Goal: Task Accomplishment & Management: Use online tool/utility

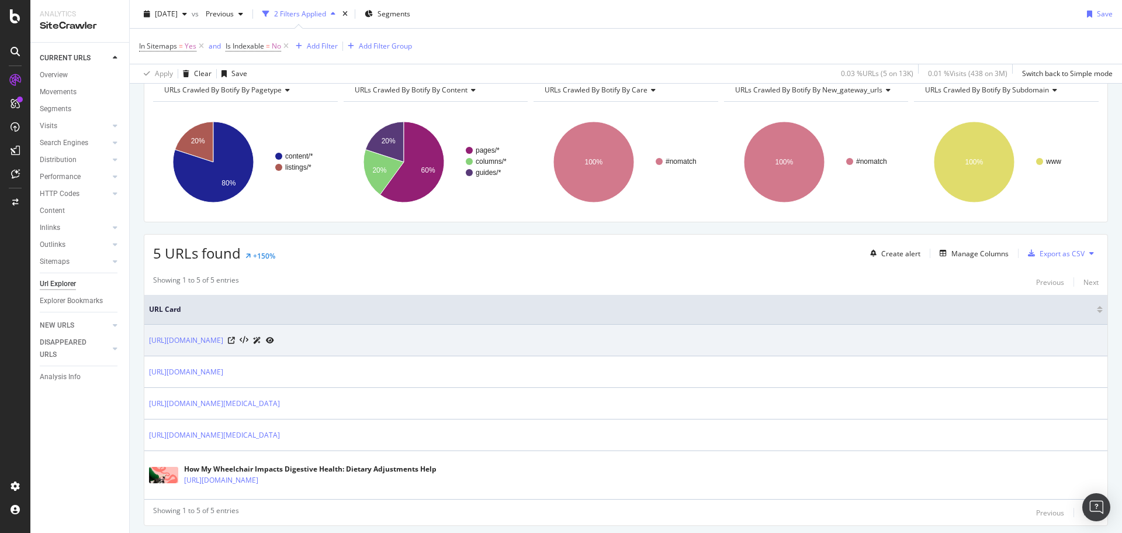
scroll to position [92, 0]
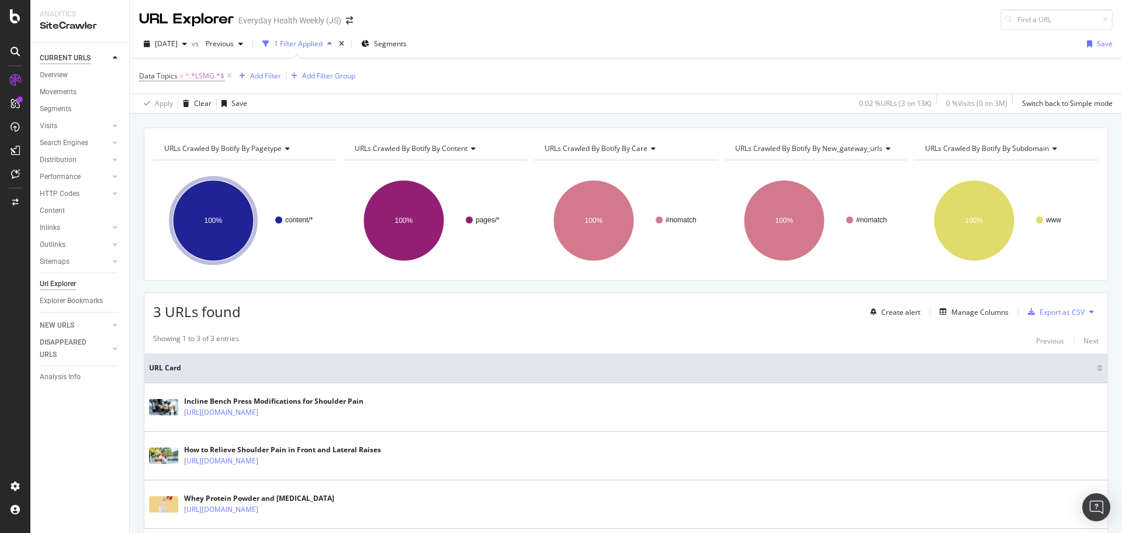
scroll to position [63, 0]
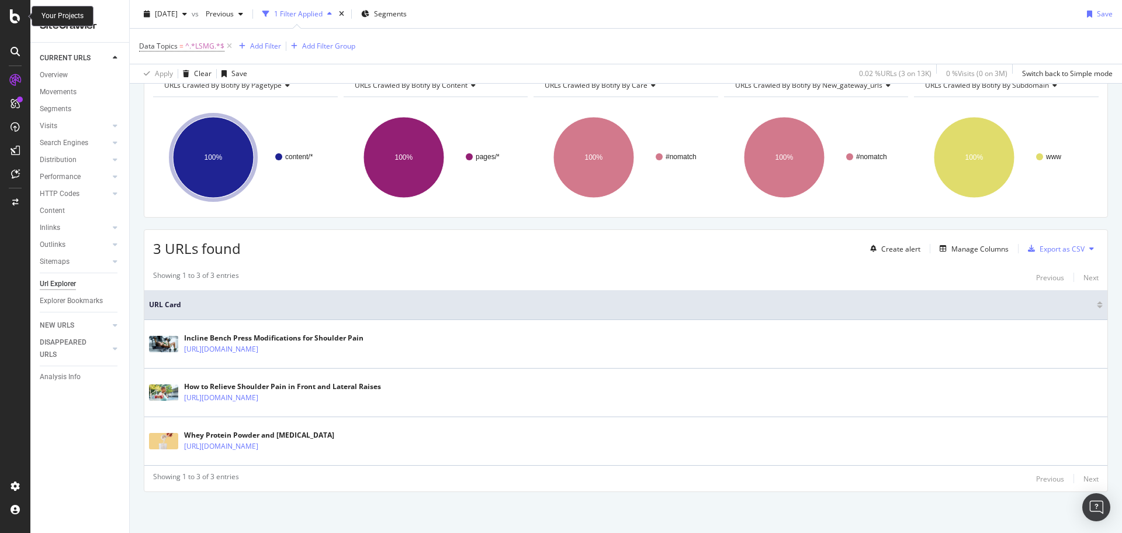
click at [20, 18] on icon at bounding box center [15, 16] width 11 height 14
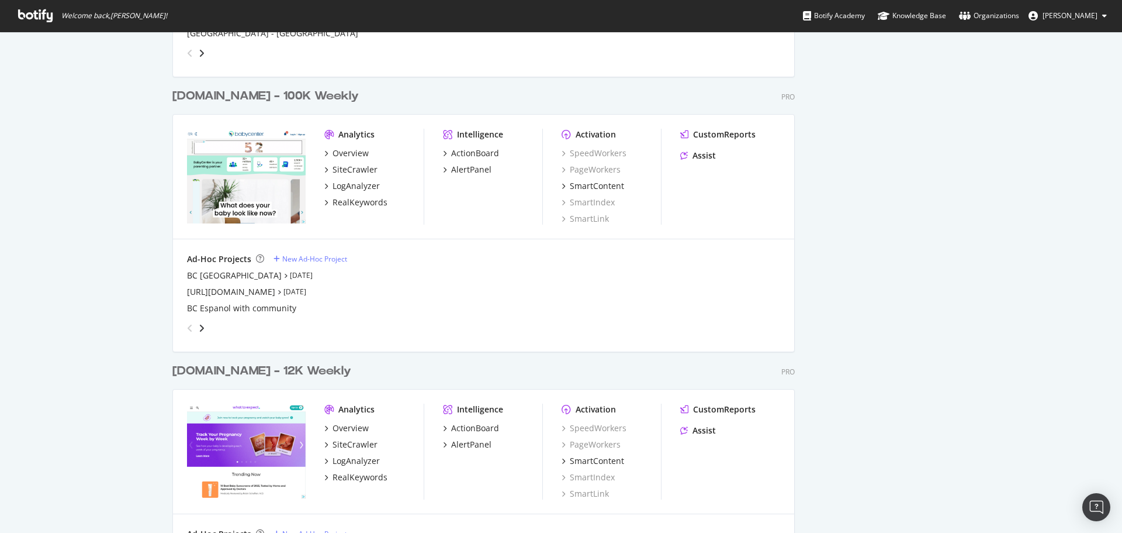
scroll to position [1987, 0]
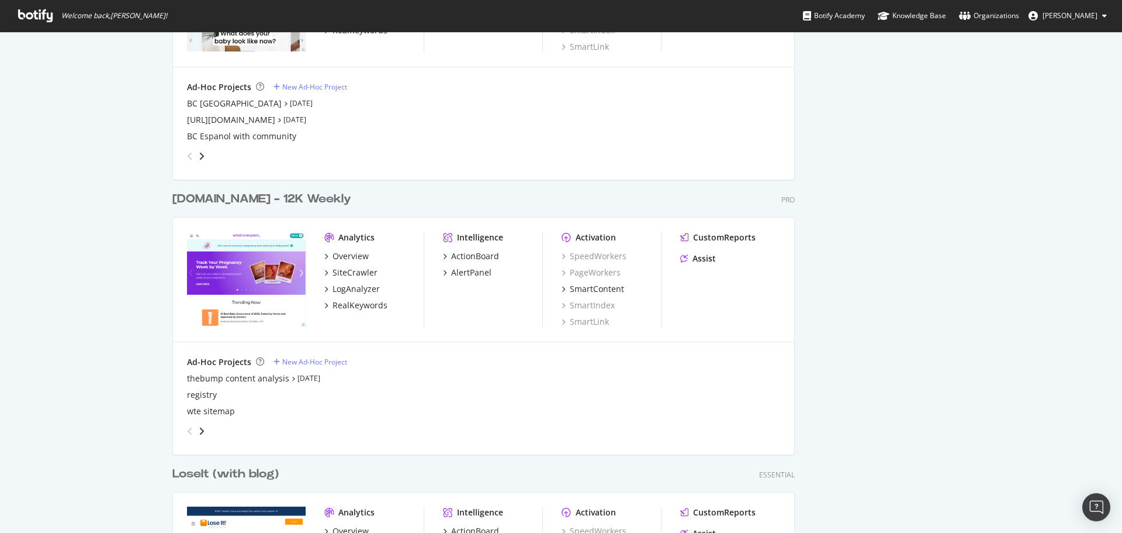
click at [255, 198] on div "[DOMAIN_NAME] - 12K Weekly" at bounding box center [261, 199] width 179 height 17
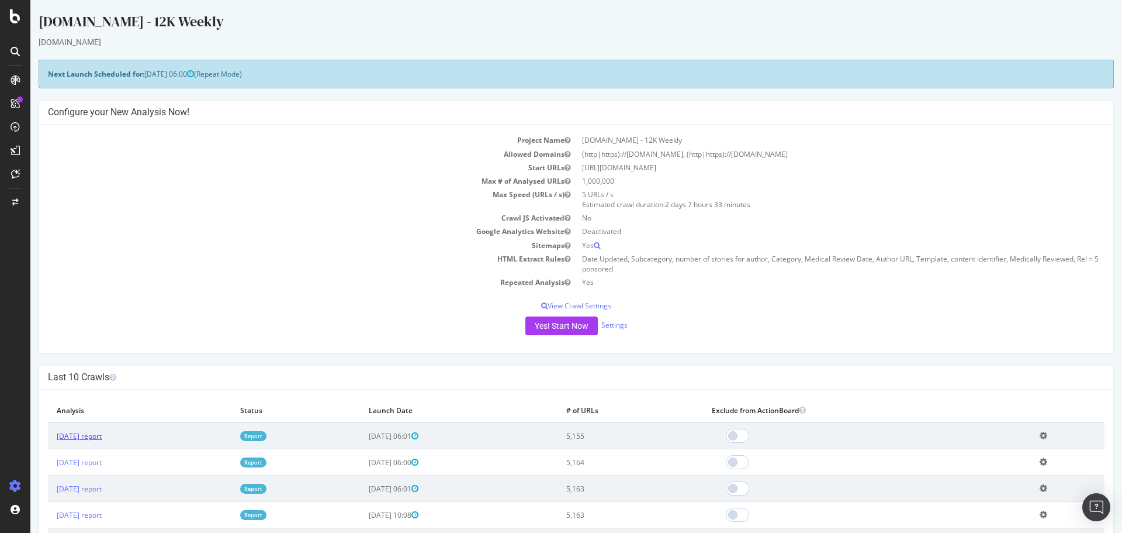
click at [98, 434] on link "[DATE] report" at bounding box center [79, 436] width 45 height 10
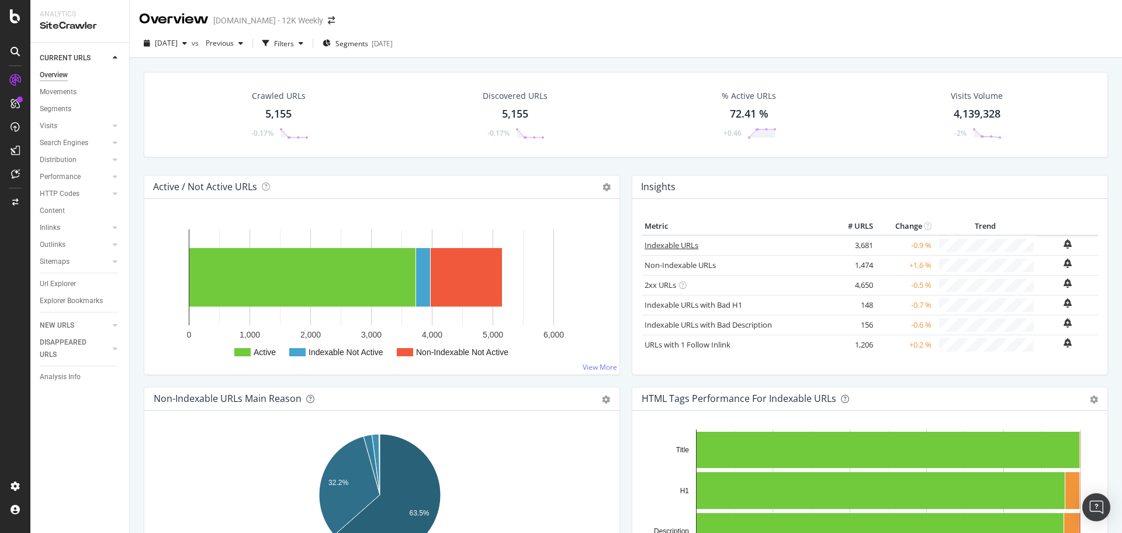
drag, startPoint x: 677, startPoint y: 241, endPoint x: 866, endPoint y: 237, distance: 188.9
click at [677, 241] on link "Indexable URLs" at bounding box center [672, 245] width 54 height 11
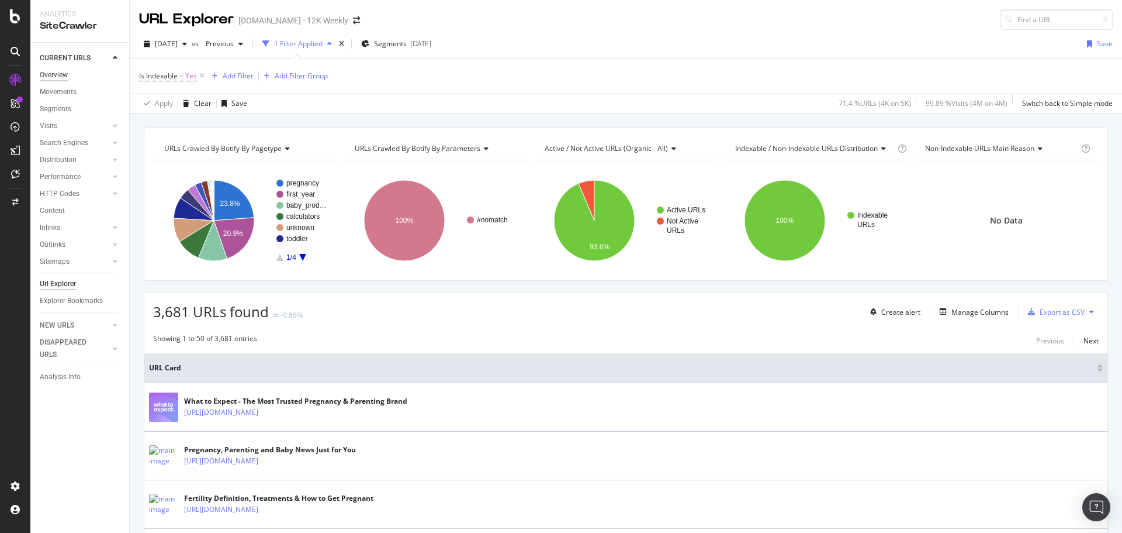
click at [58, 75] on div "Overview" at bounding box center [54, 75] width 28 height 12
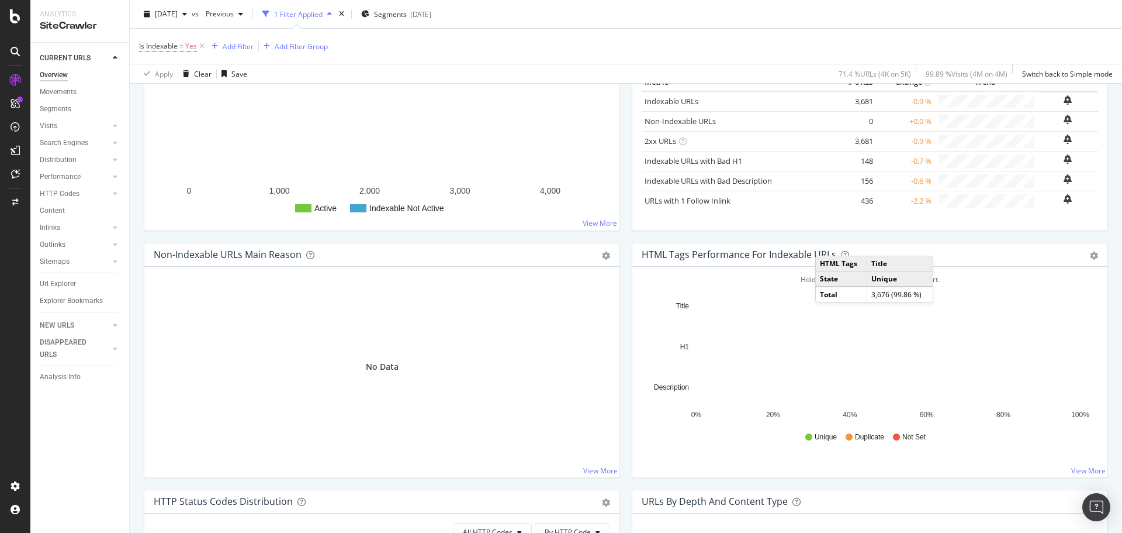
scroll to position [72, 0]
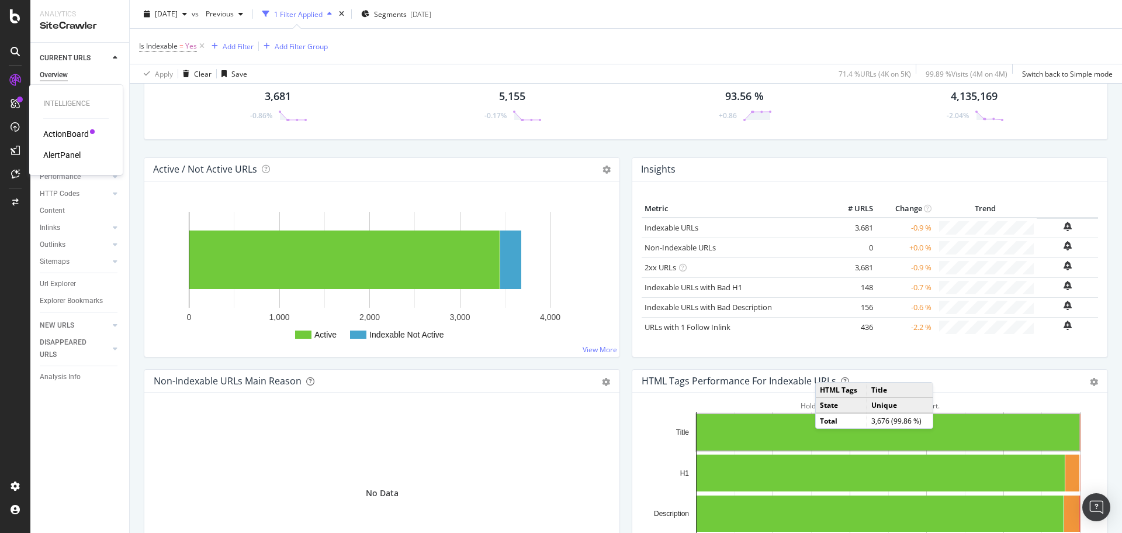
click at [61, 134] on div "ActionBoard" at bounding box center [66, 134] width 46 height 12
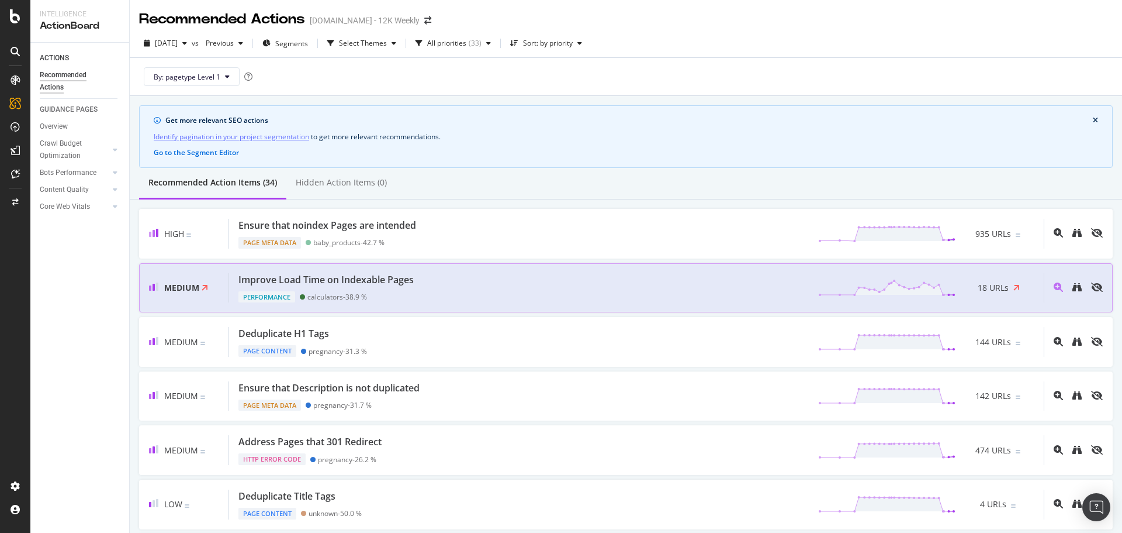
click at [250, 275] on div "Improve Load Time on Indexable Pages" at bounding box center [325, 279] width 175 height 13
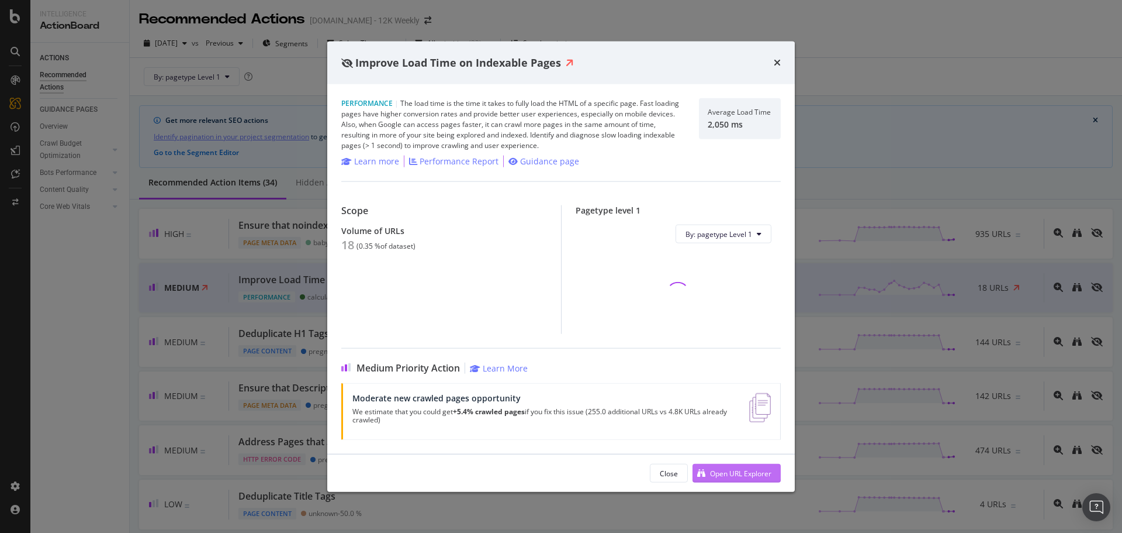
click at [737, 475] on div "Open URL Explorer" at bounding box center [740, 473] width 61 height 10
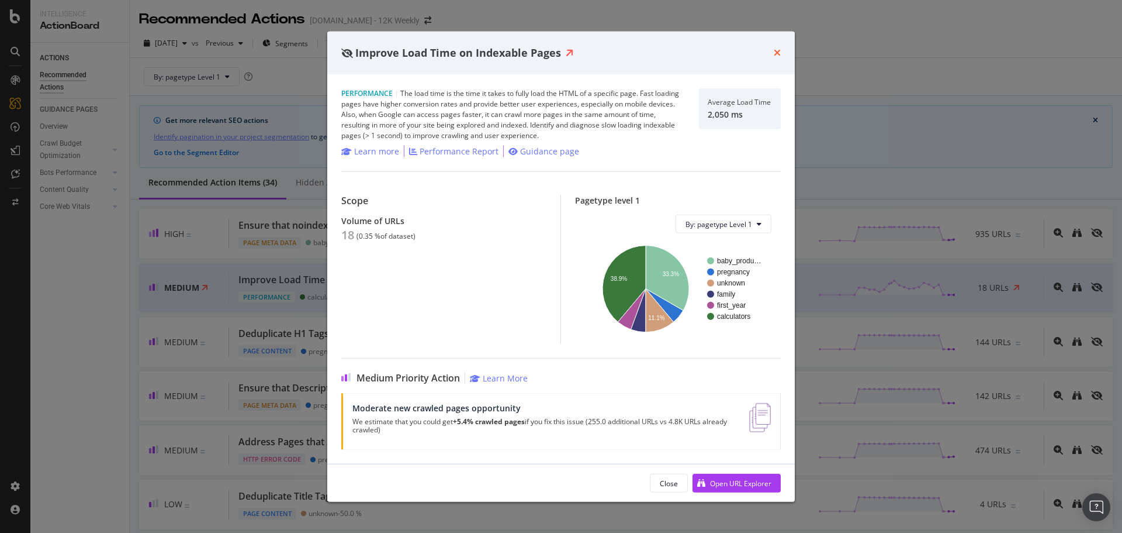
click at [778, 52] on icon "times" at bounding box center [777, 52] width 7 height 9
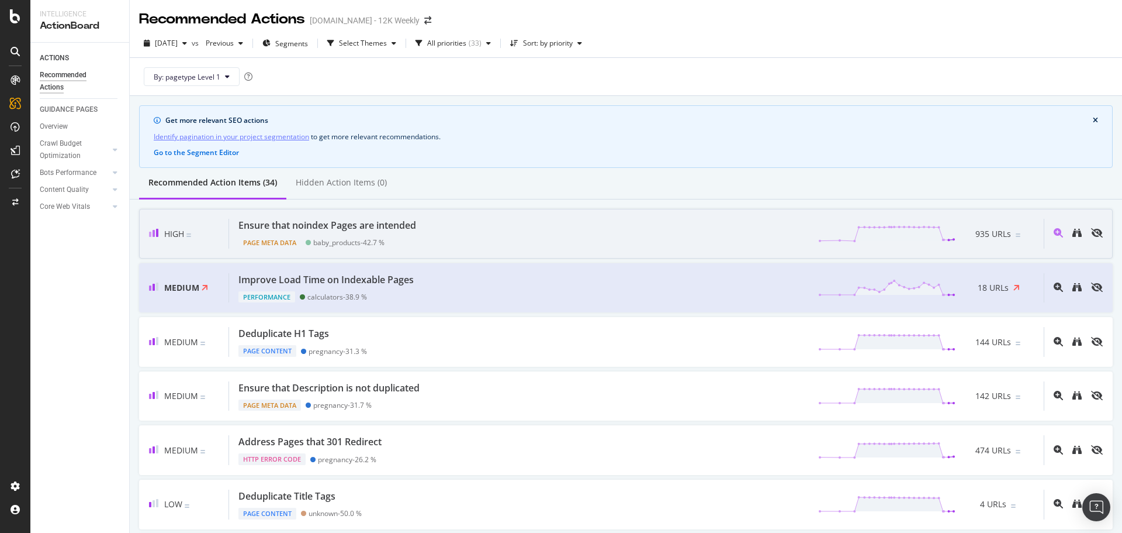
click at [412, 224] on div "Ensure that noindex Pages are intended" at bounding box center [327, 225] width 178 height 13
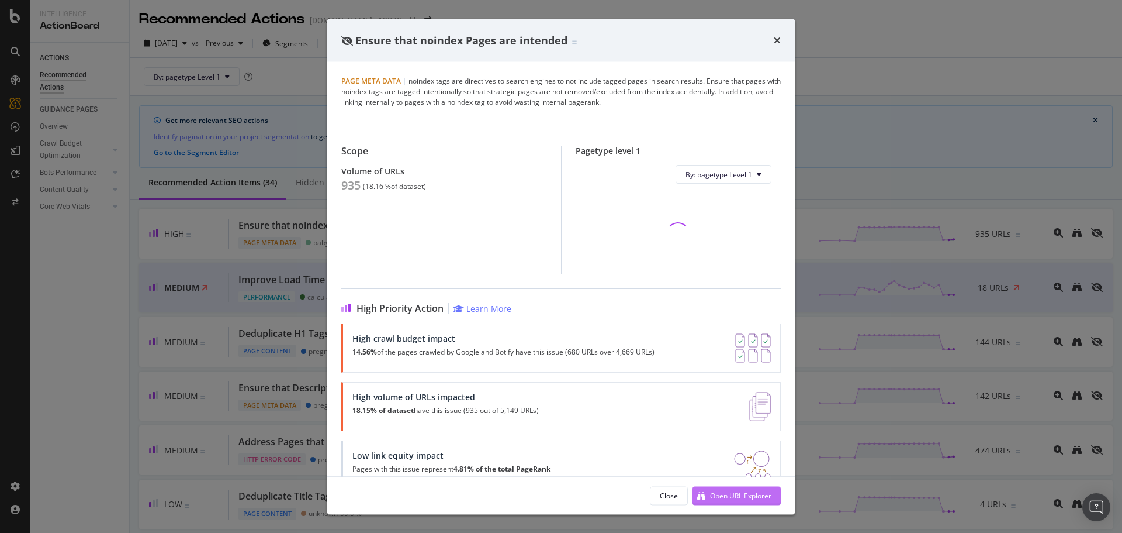
click at [721, 493] on div "Open URL Explorer" at bounding box center [740, 495] width 61 height 10
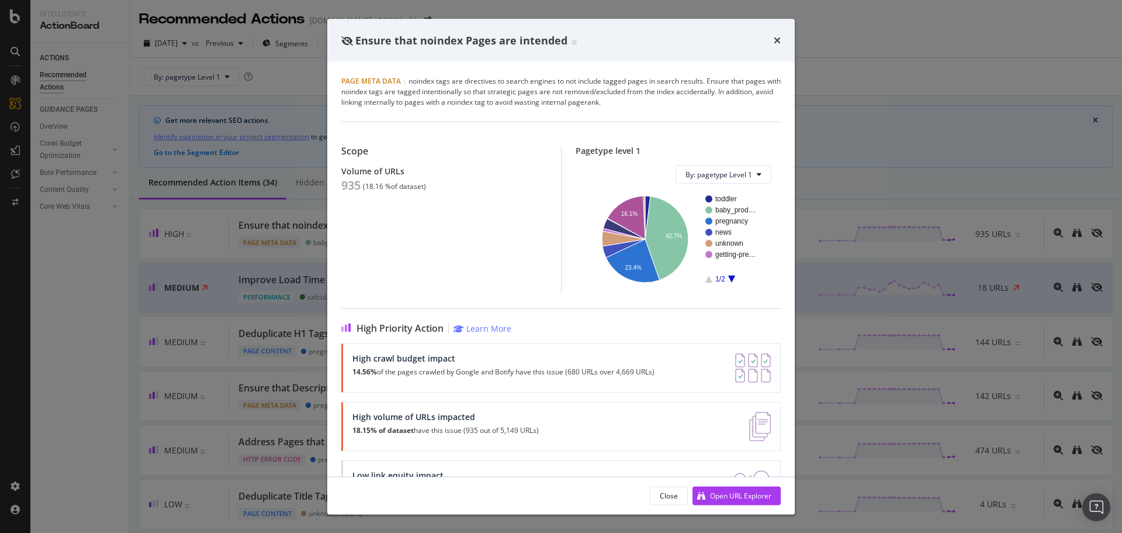
drag, startPoint x: 777, startPoint y: 40, endPoint x: 651, endPoint y: 18, distance: 128.9
click at [776, 41] on icon "times" at bounding box center [777, 40] width 7 height 9
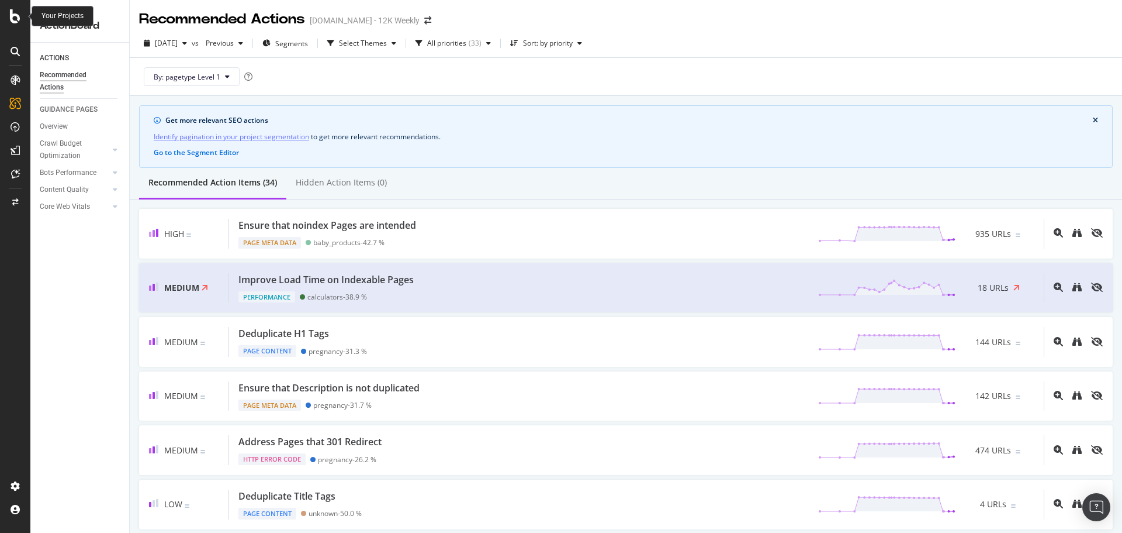
click at [25, 17] on div at bounding box center [15, 16] width 28 height 14
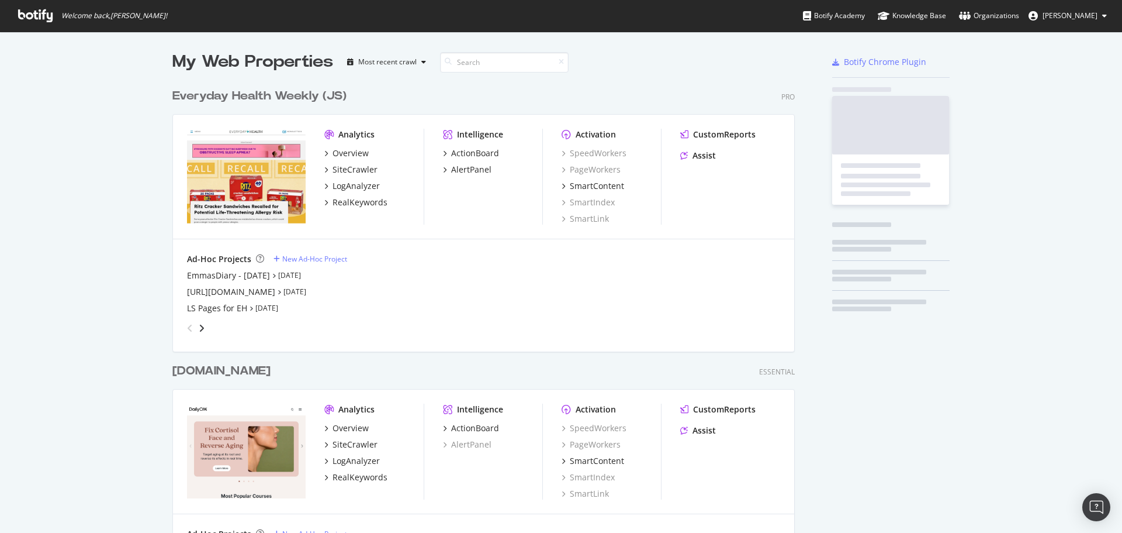
scroll to position [524, 1105]
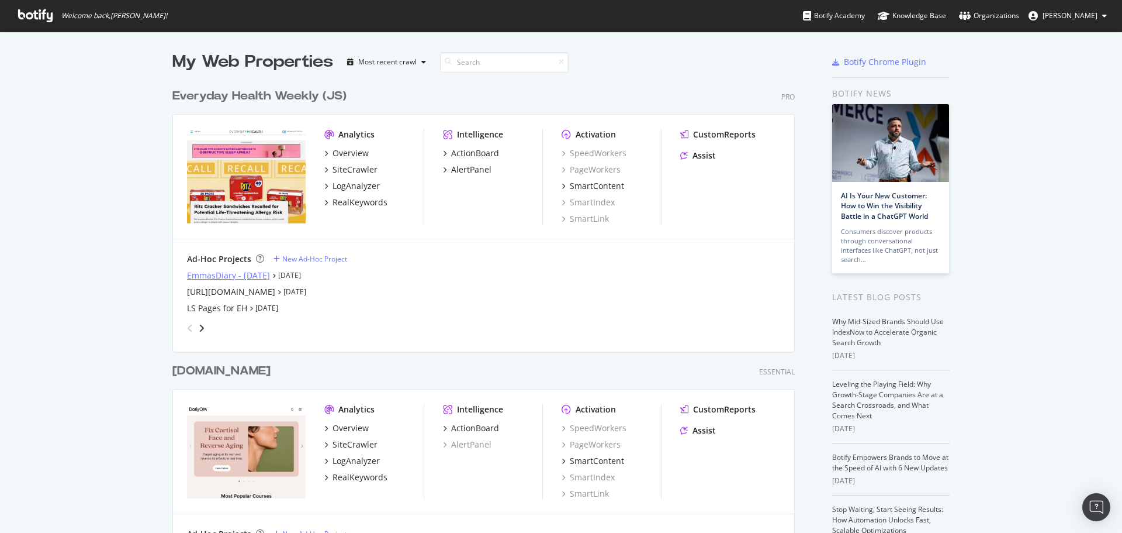
click at [223, 276] on div "EmmasDiary - [DATE]" at bounding box center [228, 275] width 83 height 12
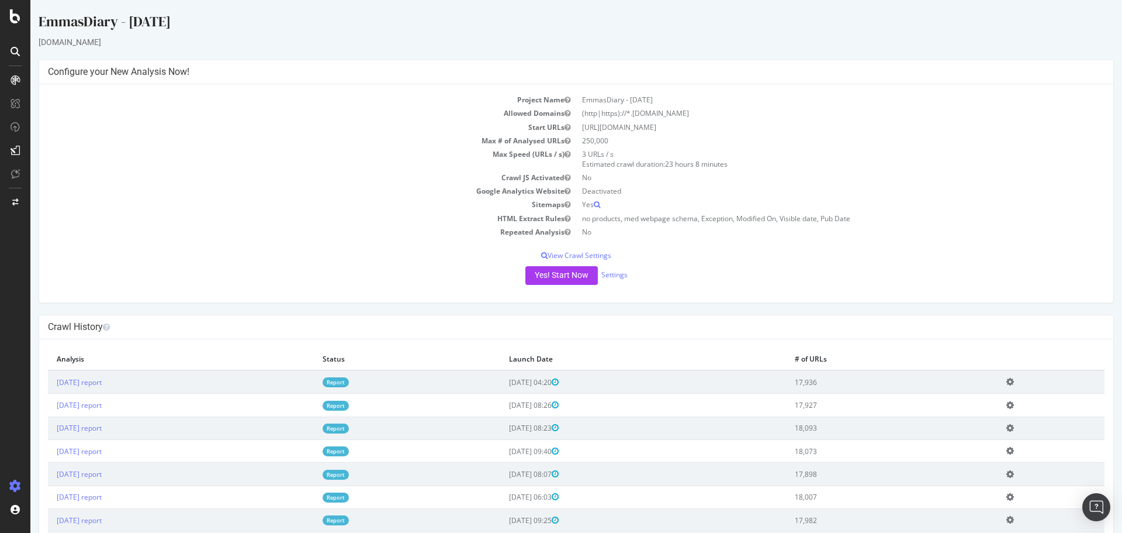
click at [87, 388] on td "[DATE] report" at bounding box center [181, 381] width 266 height 23
click at [89, 383] on link "[DATE] report" at bounding box center [79, 382] width 45 height 10
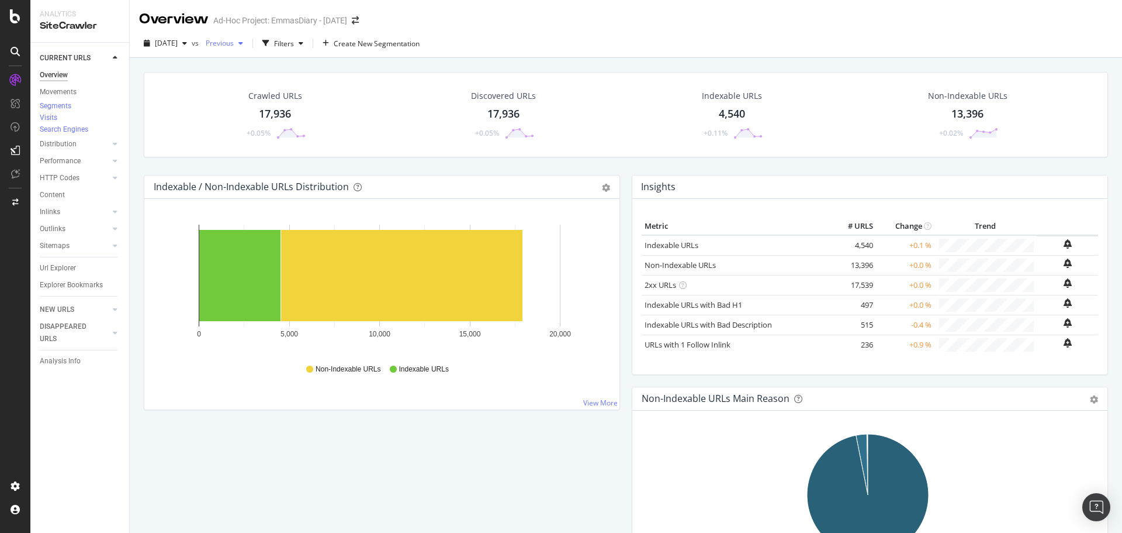
click at [234, 44] on span "Previous" at bounding box center [217, 43] width 33 height 10
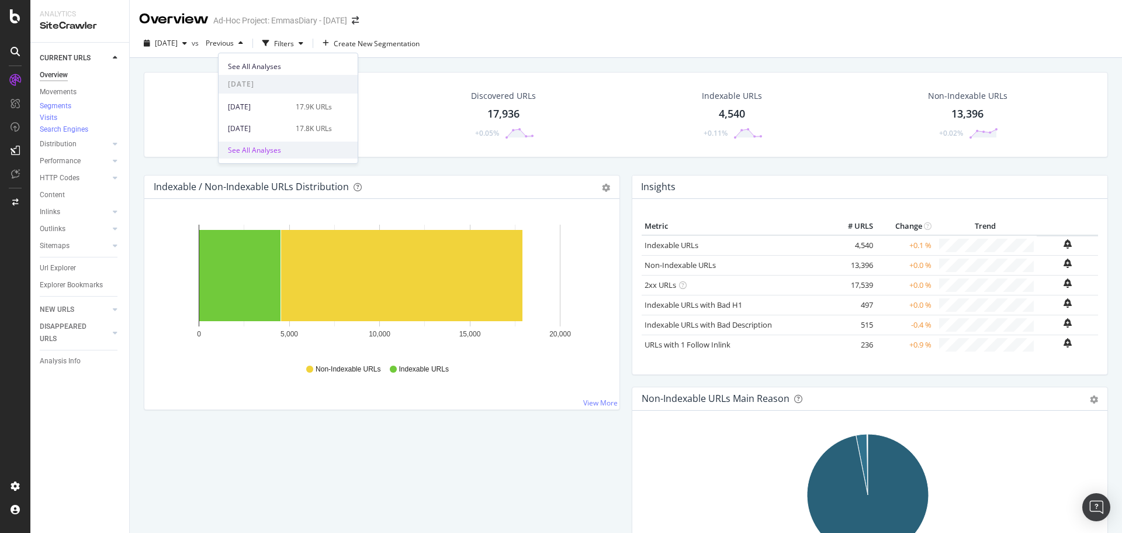
click at [268, 148] on span "See All Analyses" at bounding box center [254, 150] width 53 height 11
click at [262, 151] on div "[DATE]" at bounding box center [258, 150] width 61 height 11
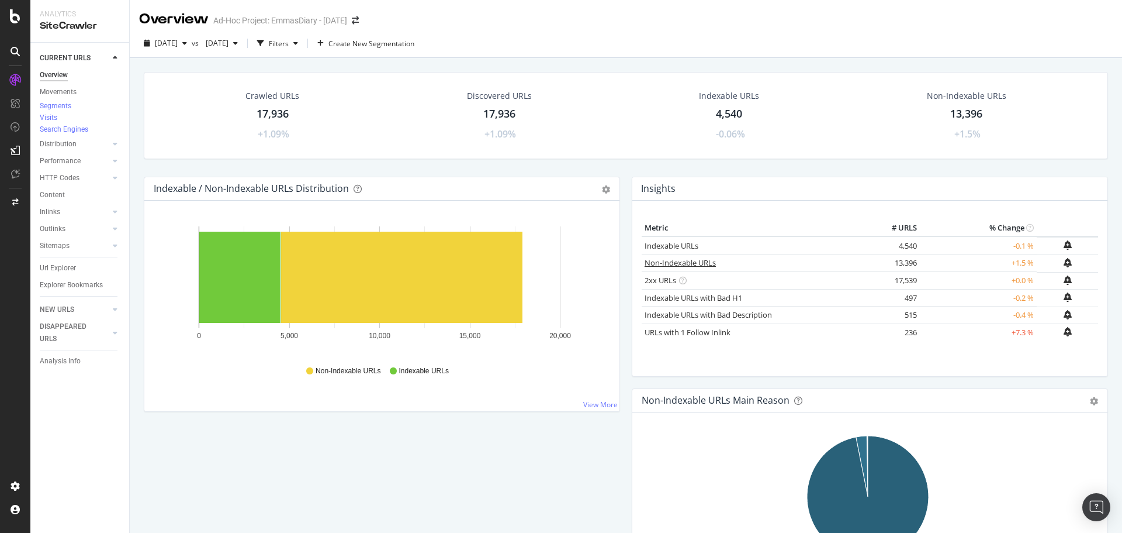
click at [665, 264] on link "Non-Indexable URLs" at bounding box center [680, 262] width 71 height 11
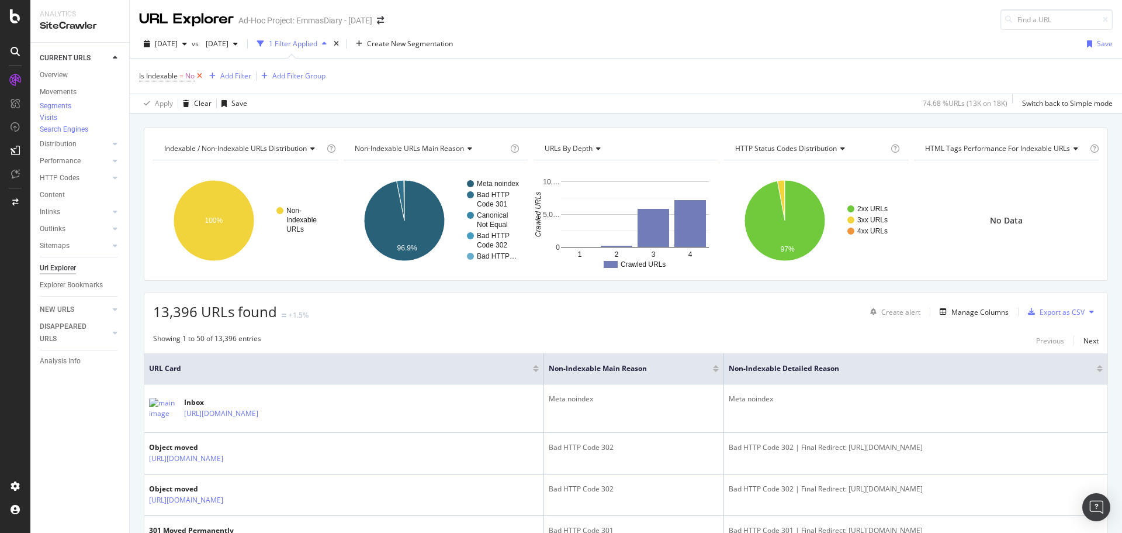
click at [199, 76] on icon at bounding box center [200, 76] width 10 height 12
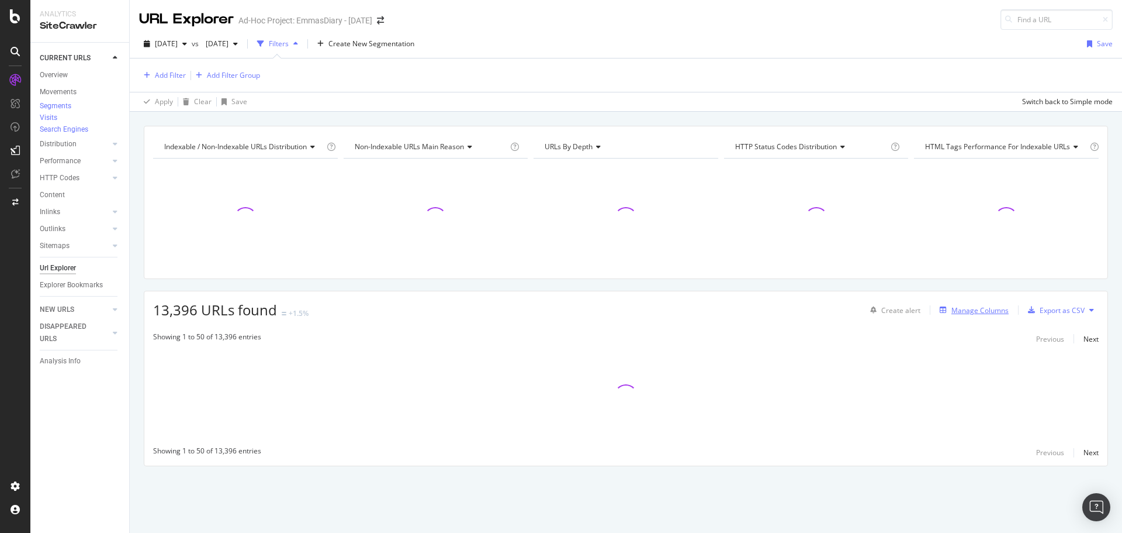
click at [981, 313] on div "Manage Columns" at bounding box center [980, 310] width 57 height 10
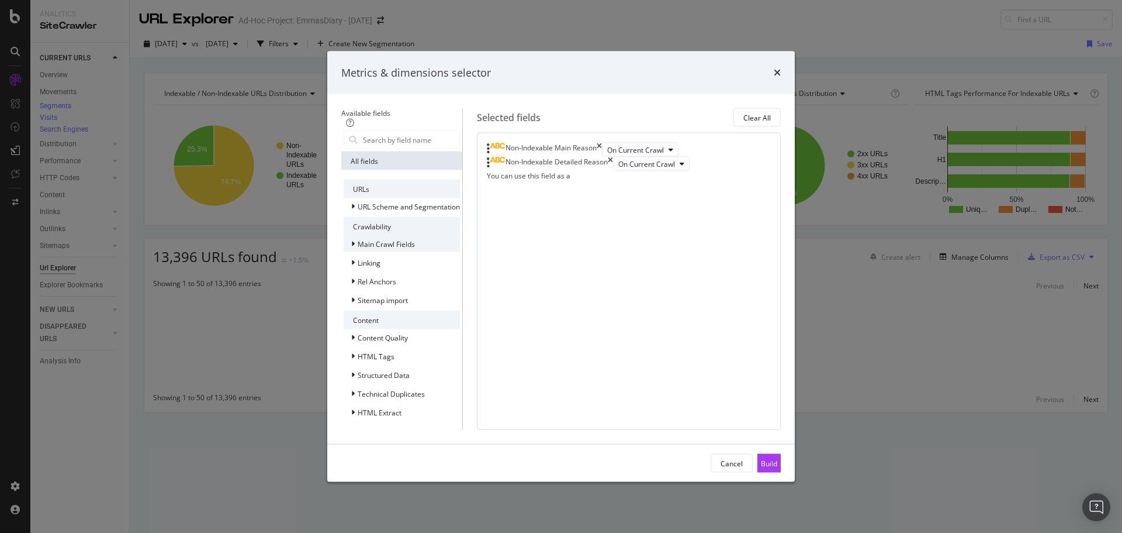
click at [358, 238] on span "Main Crawl Fields" at bounding box center [386, 243] width 57 height 10
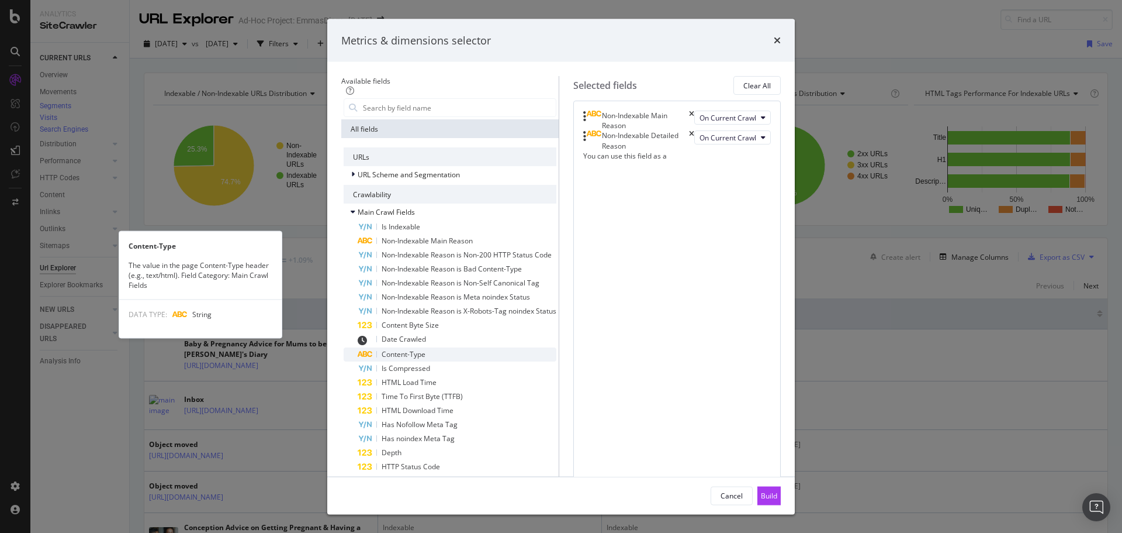
scroll to position [117, 0]
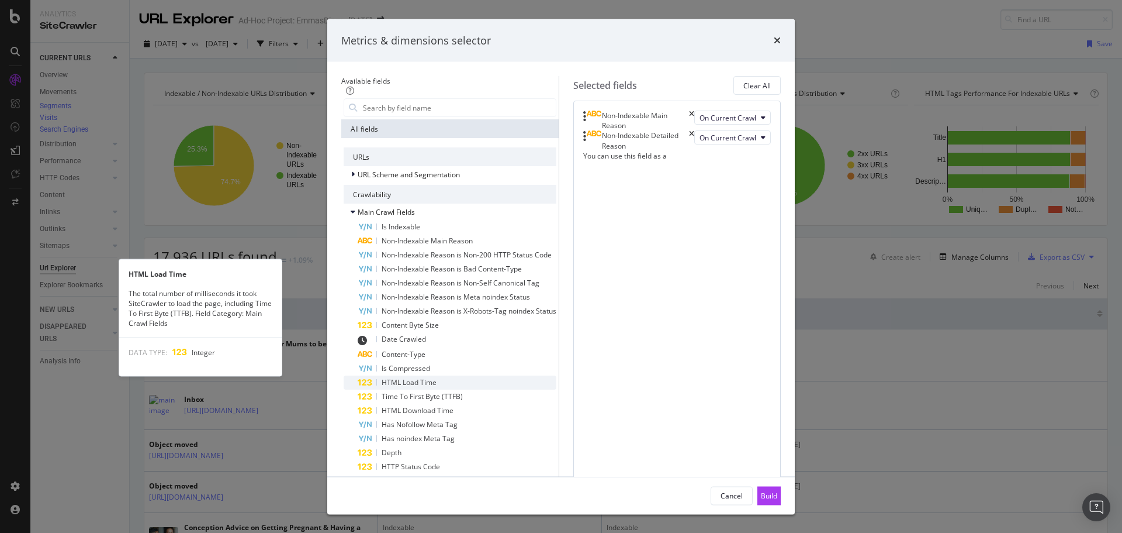
click at [388, 377] on span "HTML Load Time" at bounding box center [409, 382] width 55 height 10
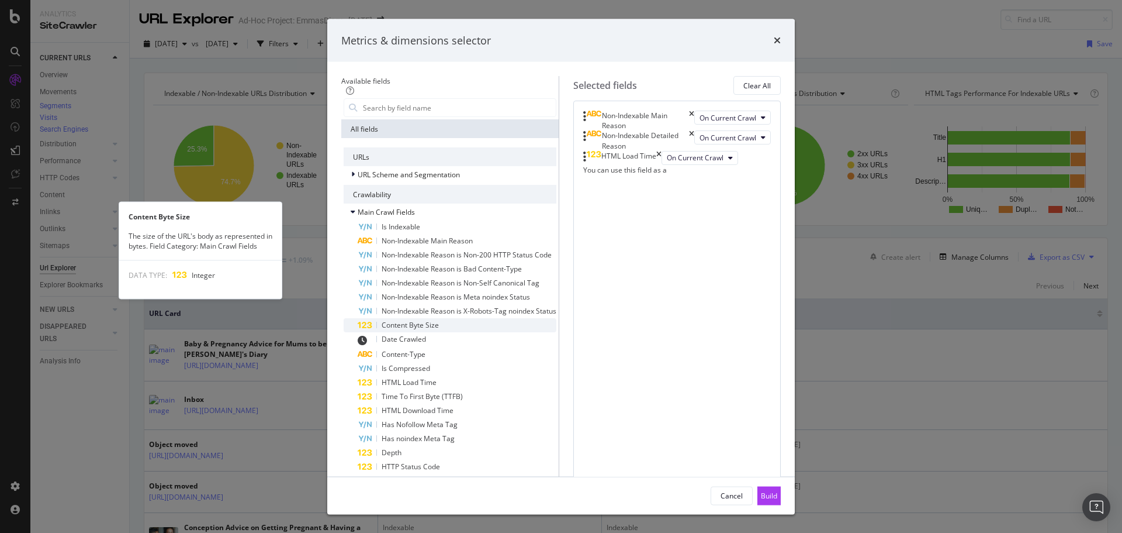
click at [383, 320] on span "Content Byte Size" at bounding box center [410, 325] width 57 height 10
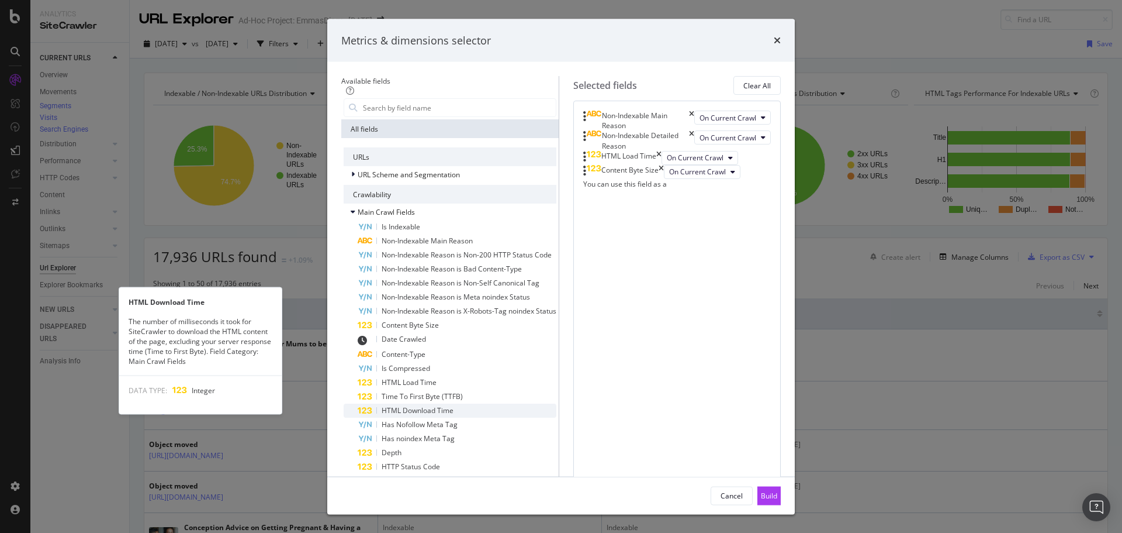
click at [395, 405] on span "HTML Download Time" at bounding box center [418, 410] width 72 height 10
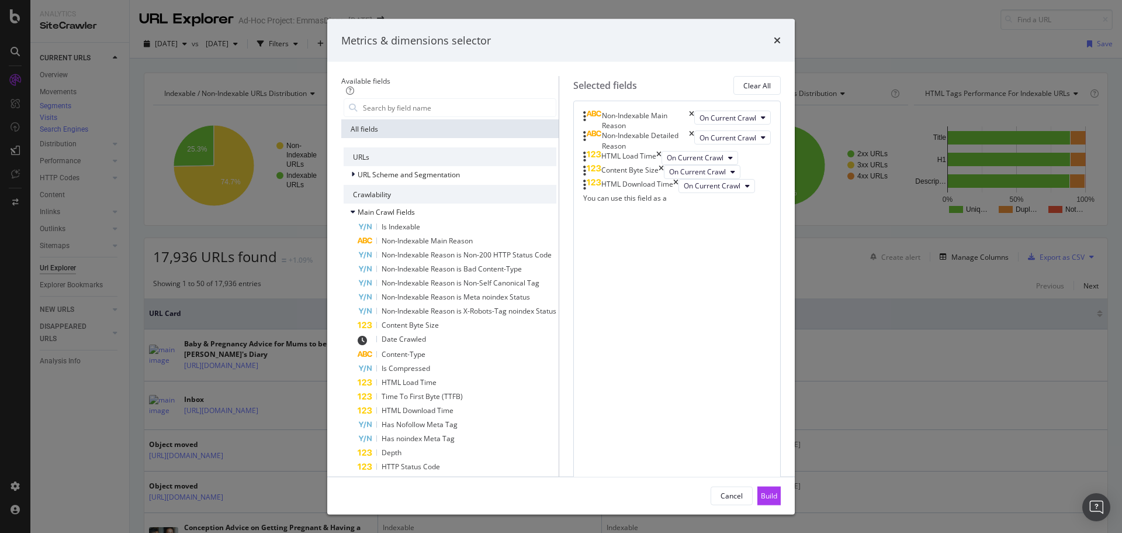
scroll to position [357, 0]
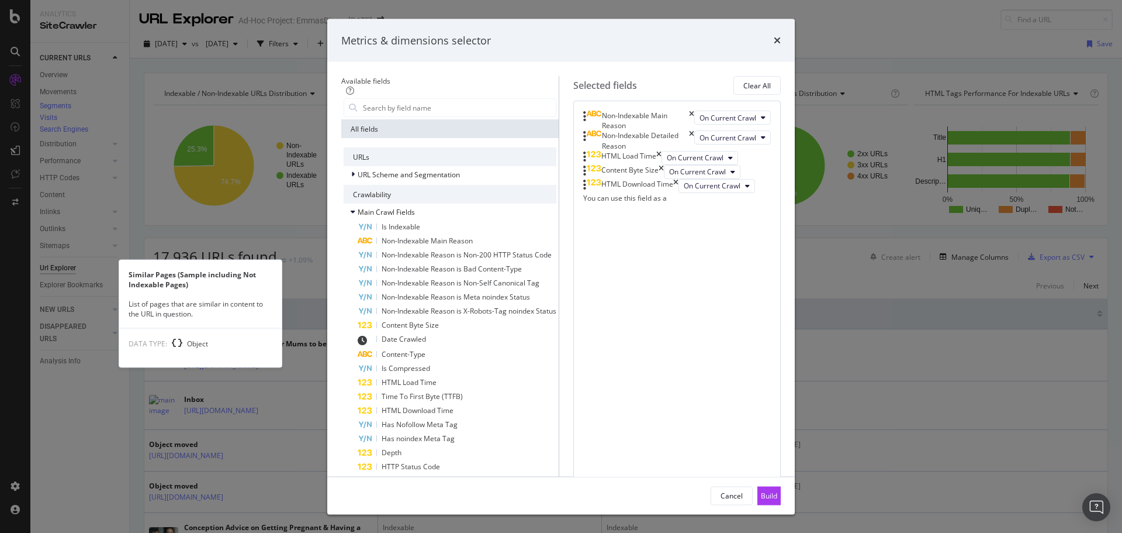
scroll to position [561, 0]
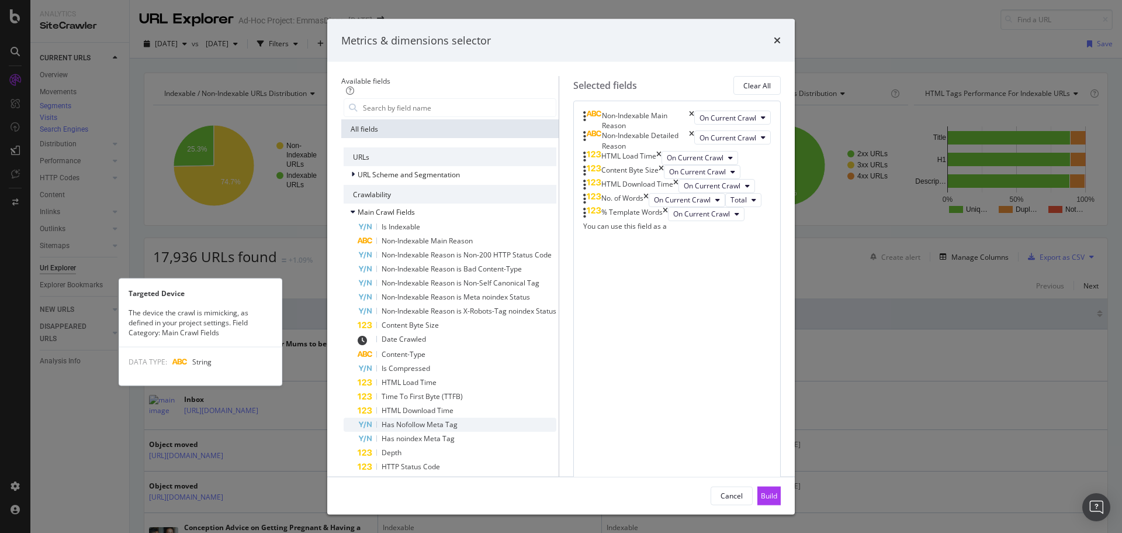
scroll to position [0, 0]
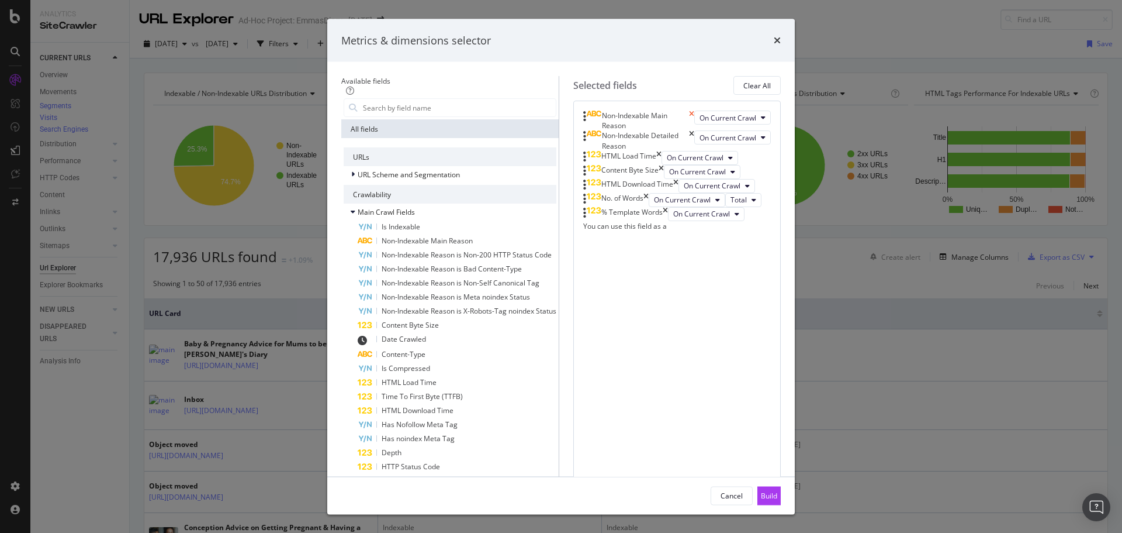
click at [694, 130] on icon "times" at bounding box center [691, 120] width 5 height 20
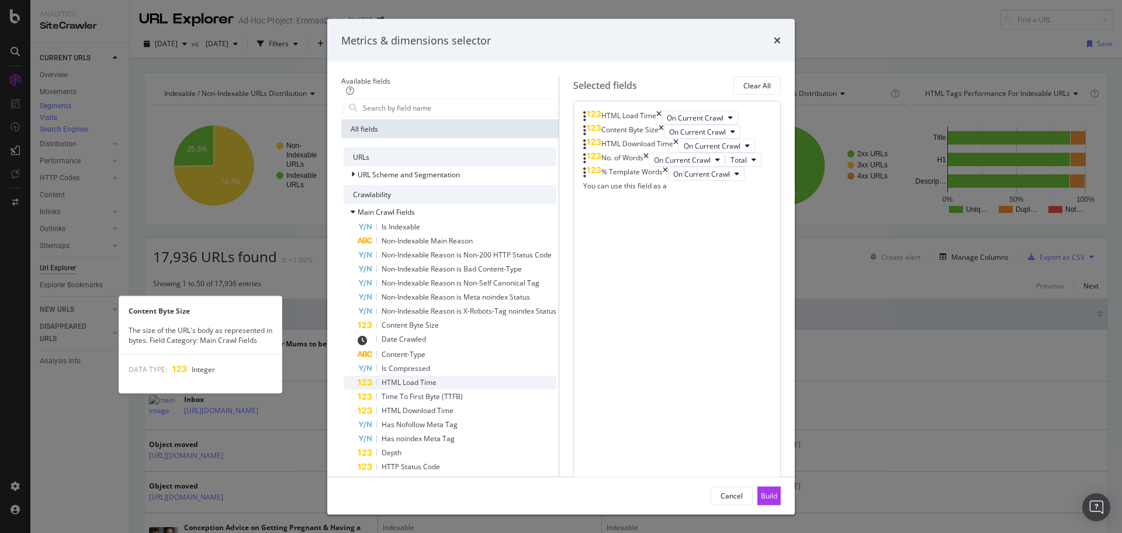
scroll to position [58, 0]
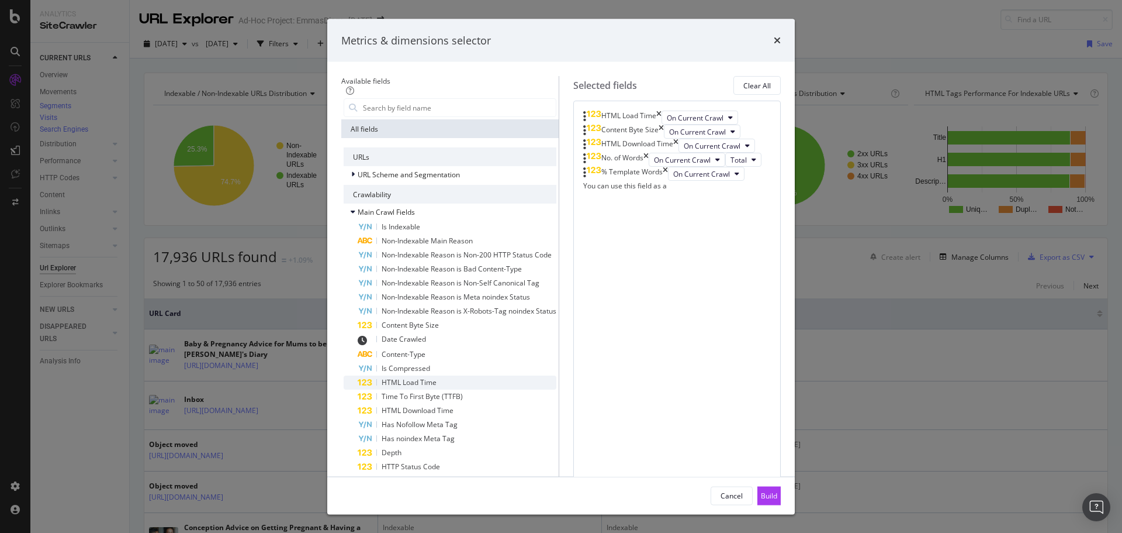
click at [396, 377] on span "HTML Load Time" at bounding box center [409, 382] width 55 height 10
click at [397, 391] on span "Time To First Byte (TTFB)" at bounding box center [422, 396] width 81 height 10
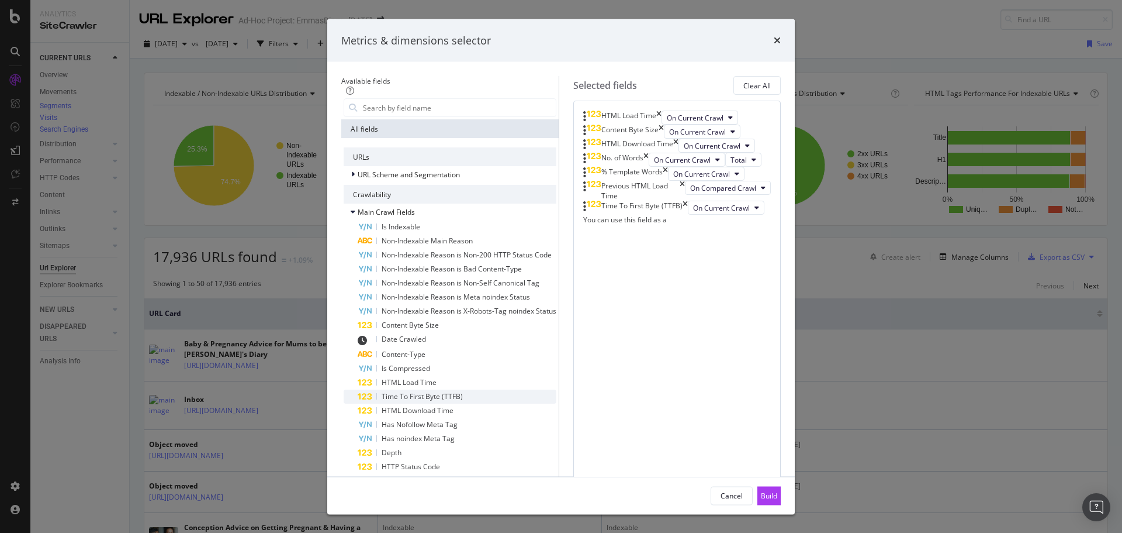
click at [394, 391] on span "Time To First Byte (TTFB)" at bounding box center [422, 396] width 81 height 10
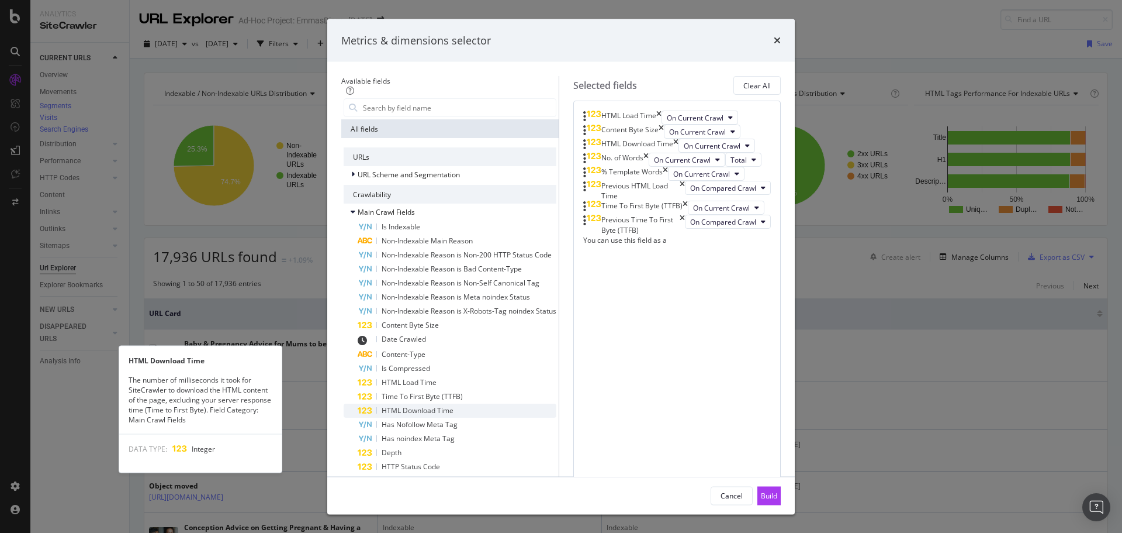
click at [392, 405] on span "HTML Download Time" at bounding box center [418, 410] width 72 height 10
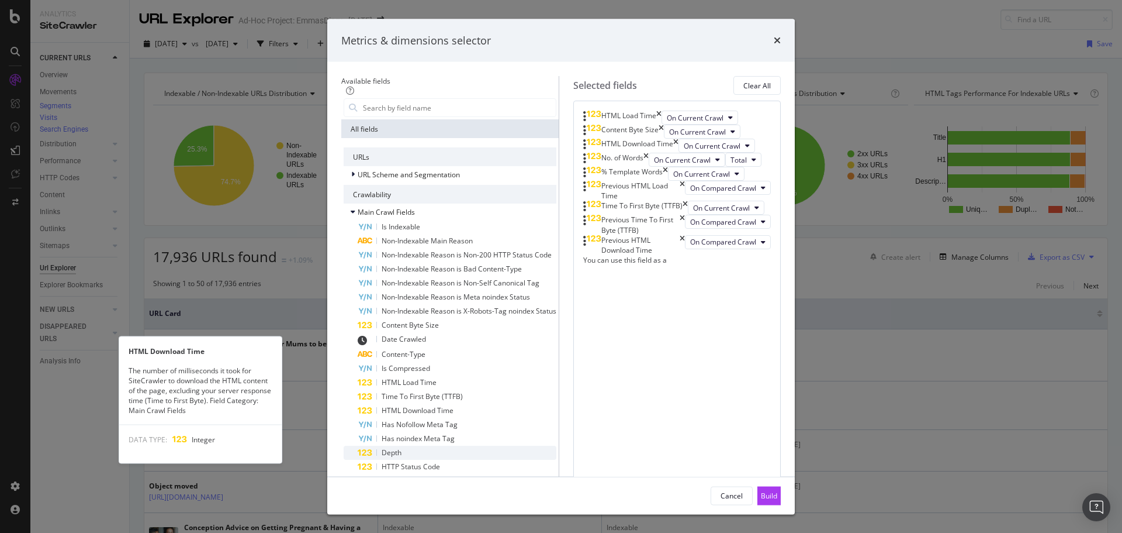
scroll to position [117, 0]
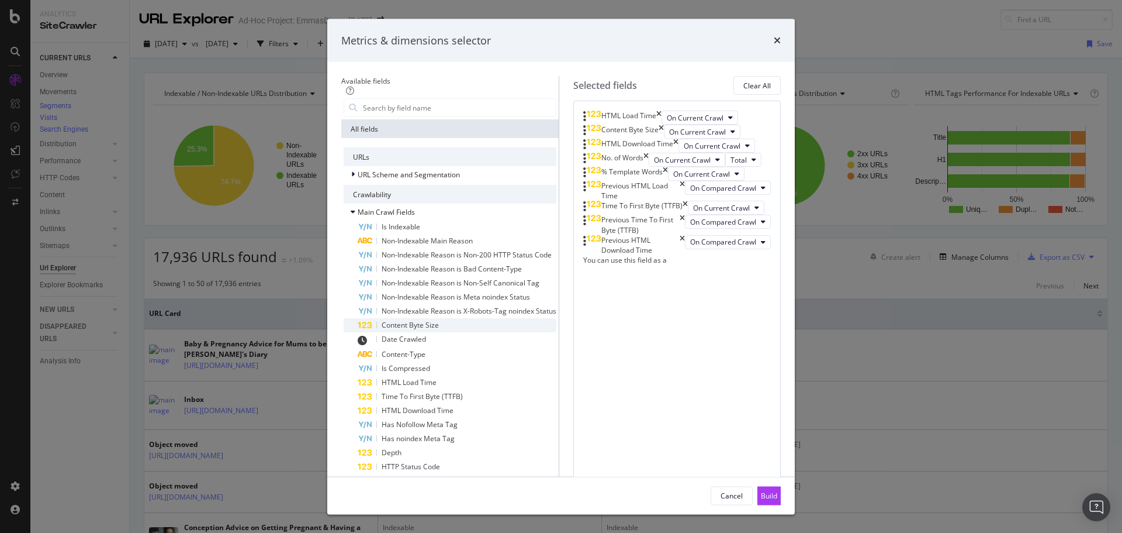
click at [394, 320] on span "Content Byte Size" at bounding box center [410, 325] width 57 height 10
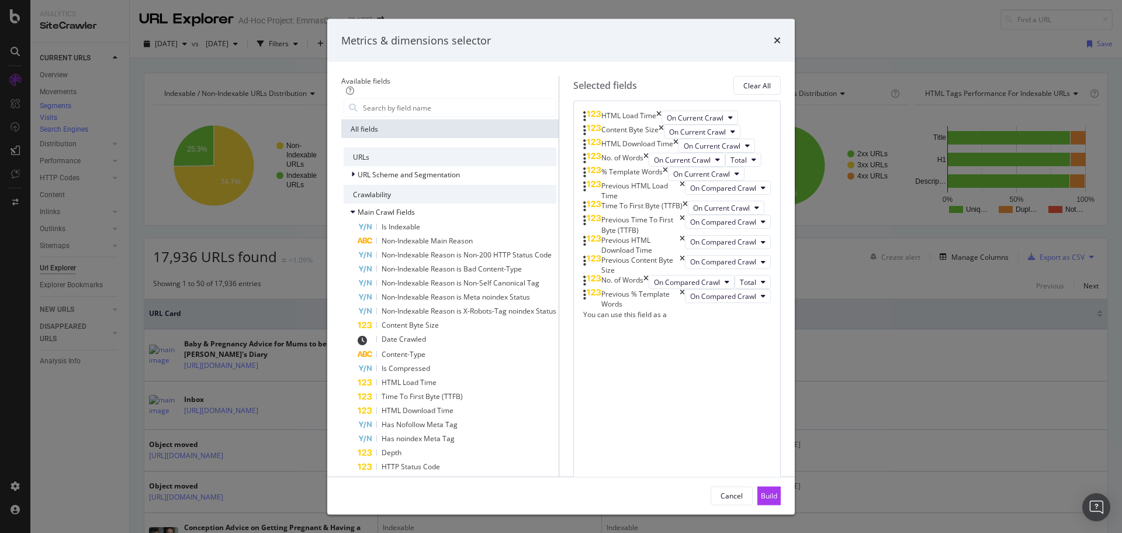
scroll to position [818, 0]
click at [777, 490] on div "Build" at bounding box center [769, 495] width 16 height 10
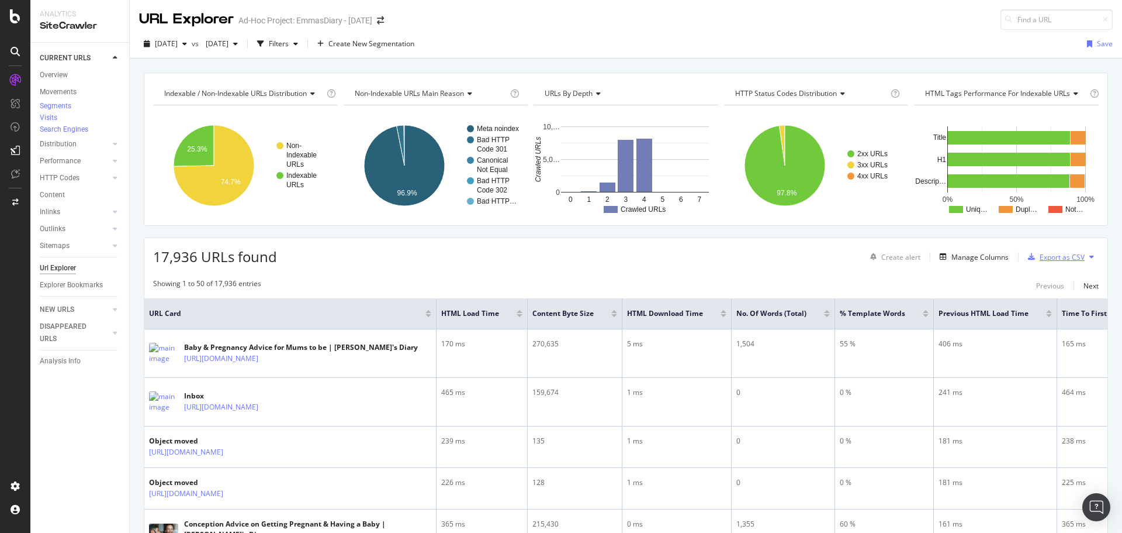
click at [1054, 261] on div "Export as CSV" at bounding box center [1062, 257] width 45 height 10
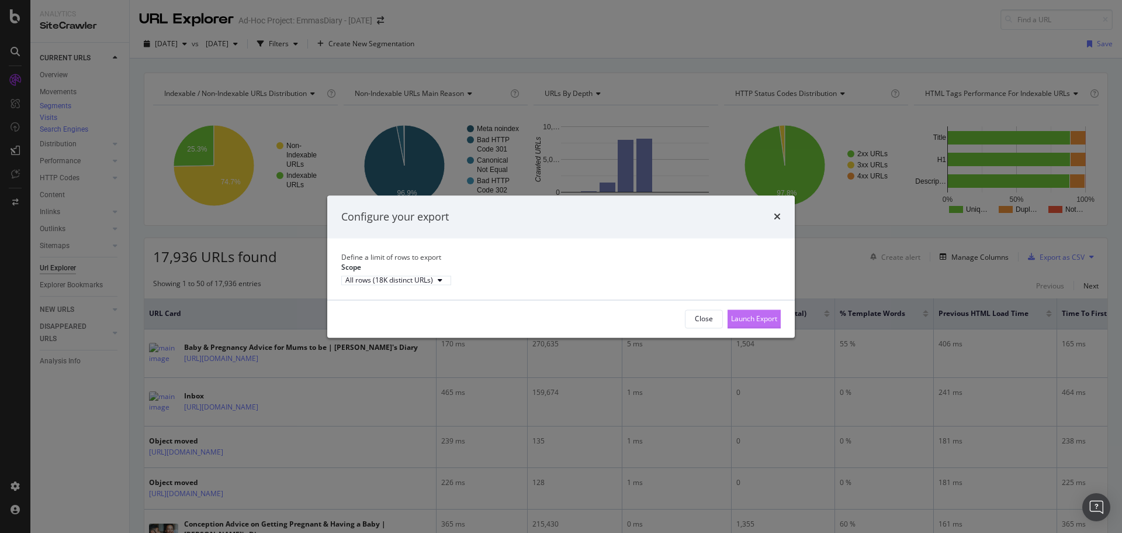
click at [743, 323] on div "Launch Export" at bounding box center [754, 319] width 46 height 18
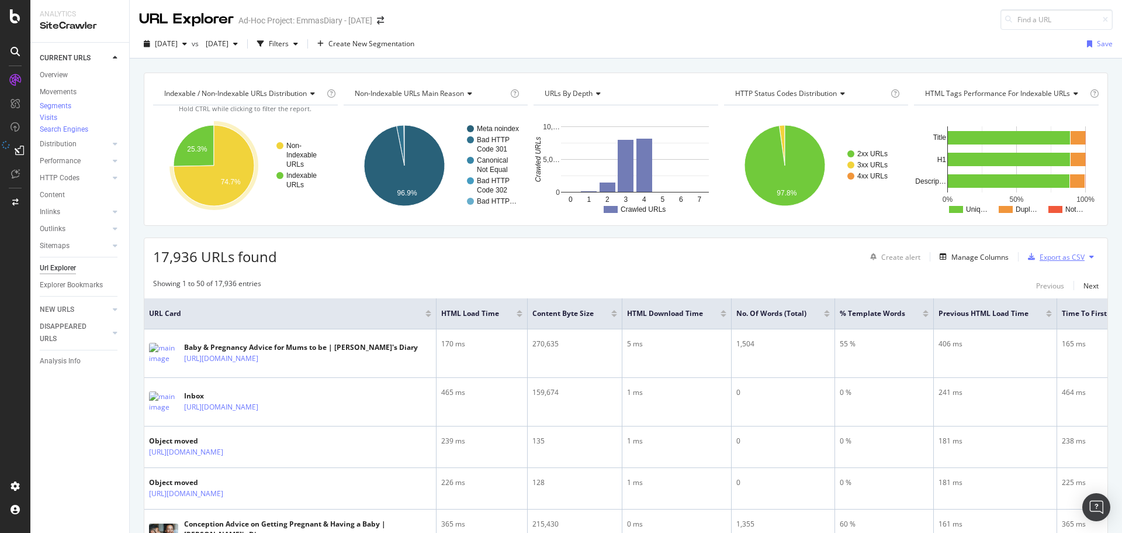
click at [1054, 257] on div "Export as CSV" at bounding box center [1062, 257] width 45 height 10
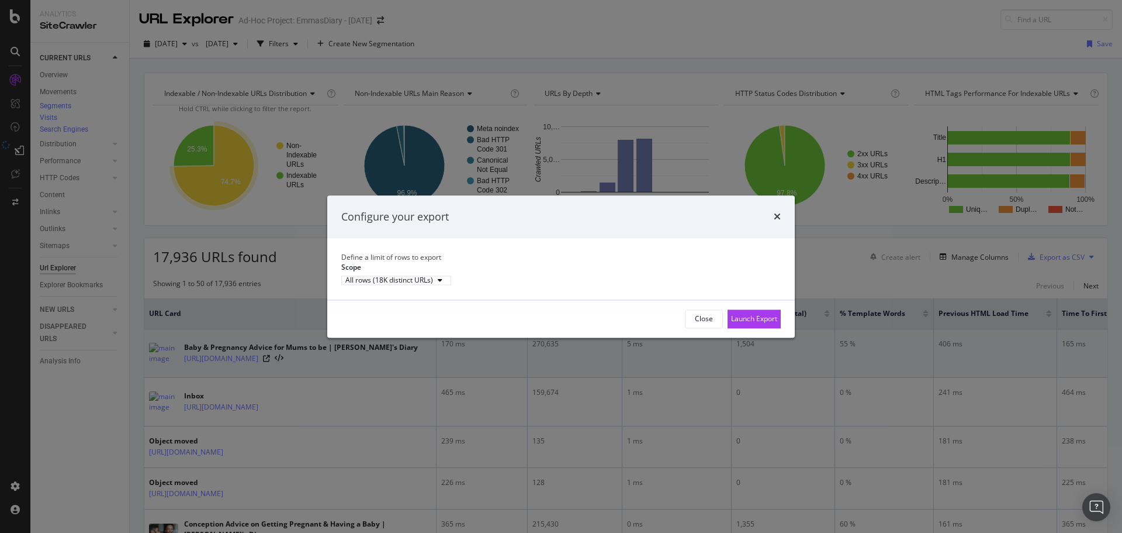
click at [763, 323] on div "Launch Export" at bounding box center [754, 318] width 46 height 10
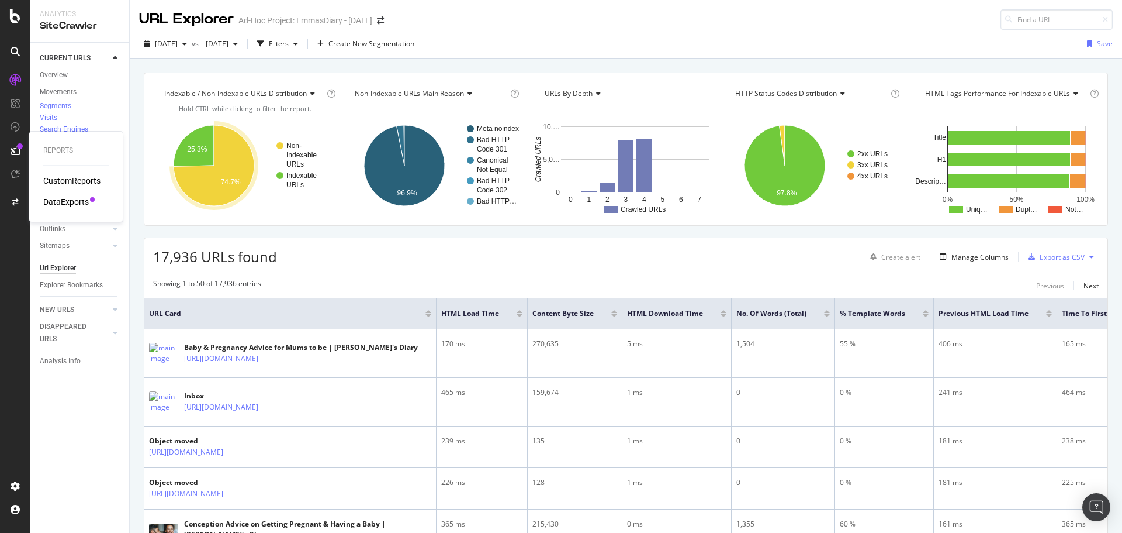
click at [65, 202] on div "DataExports" at bounding box center [66, 202] width 46 height 12
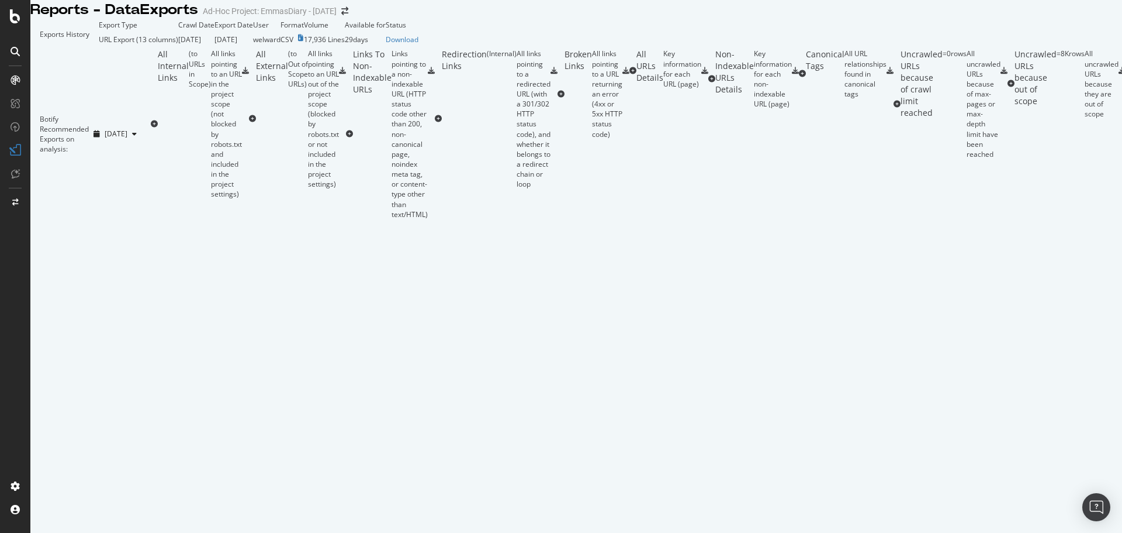
click at [5, 532] on icon "close toast" at bounding box center [2, 538] width 5 height 10
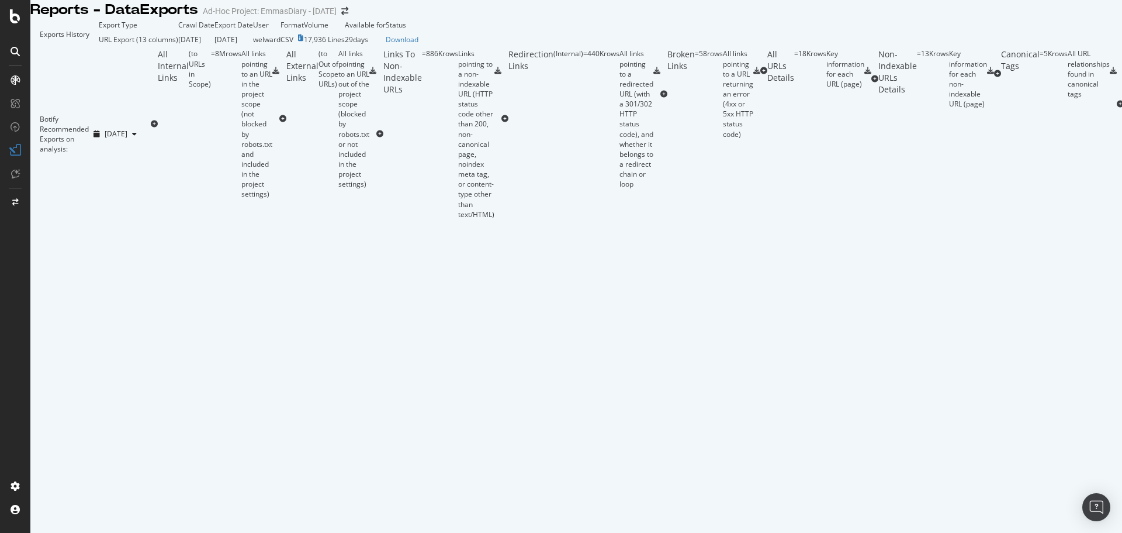
click at [419, 49] on td "Download" at bounding box center [402, 39] width 33 height 19
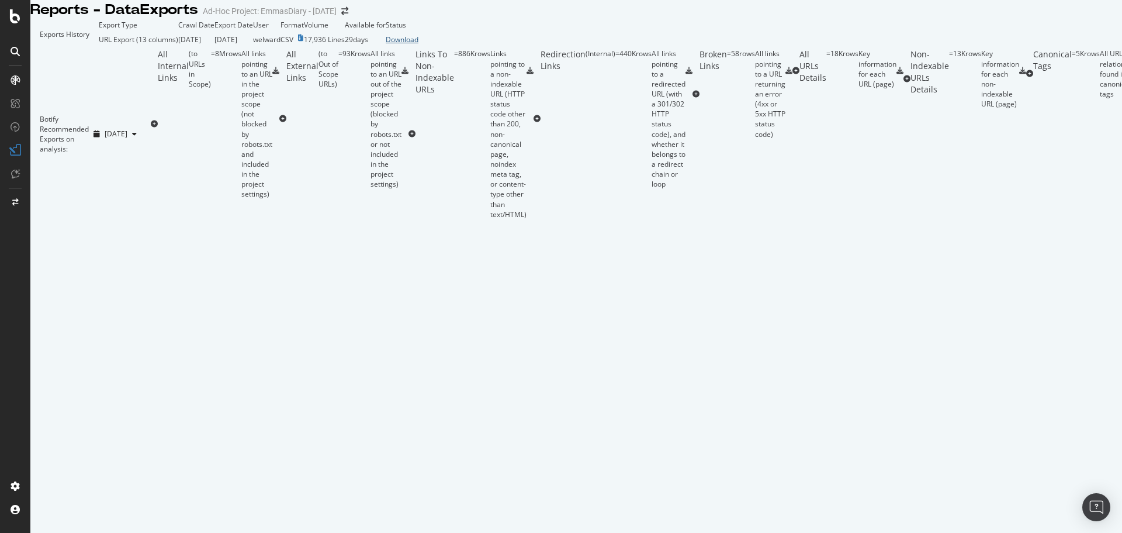
click at [419, 44] on div "Download" at bounding box center [402, 39] width 33 height 10
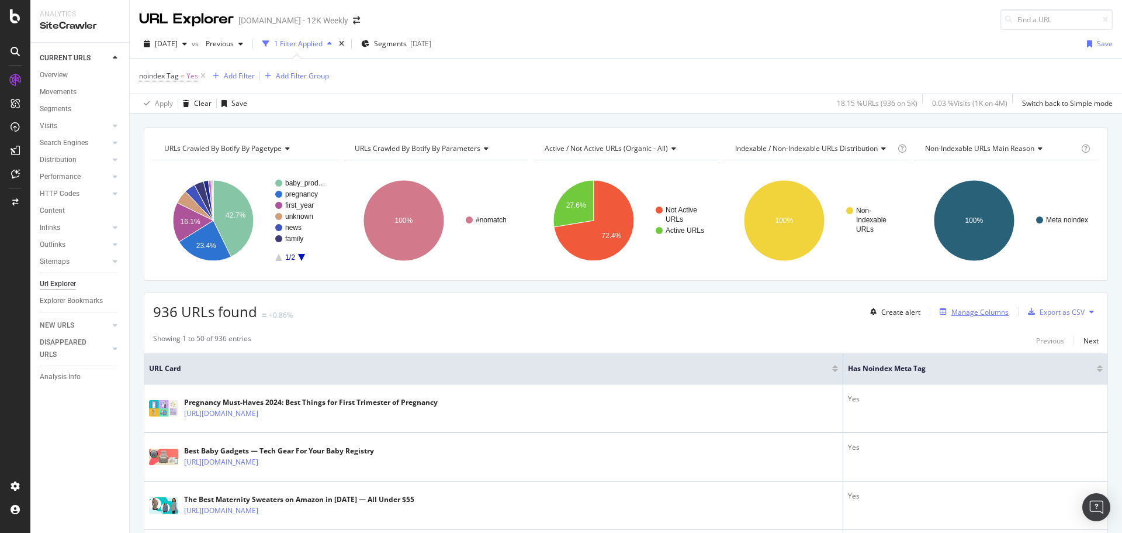
click at [976, 312] on div "Manage Columns" at bounding box center [980, 312] width 57 height 10
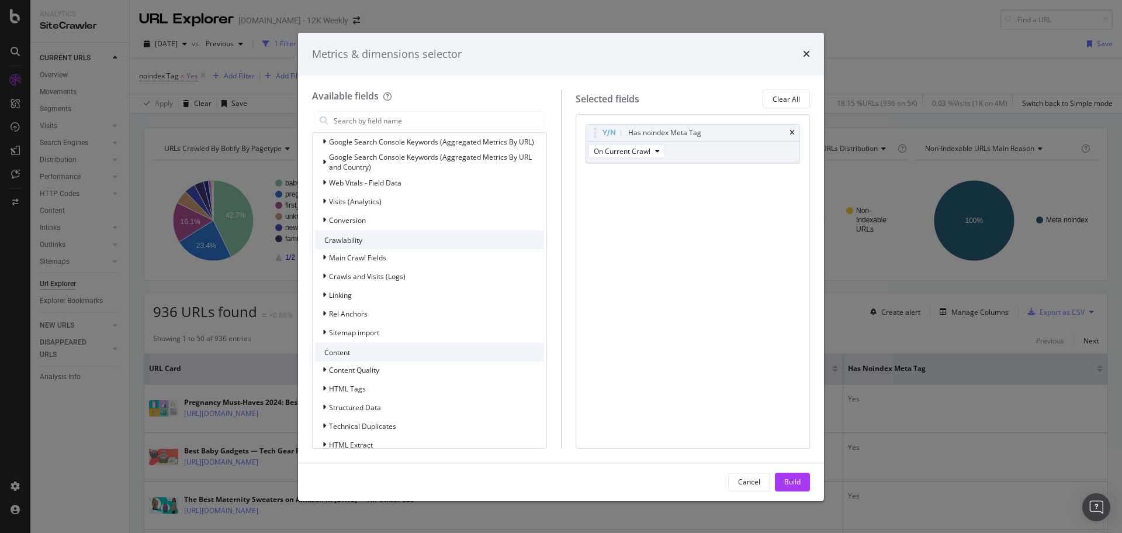
scroll to position [258, 0]
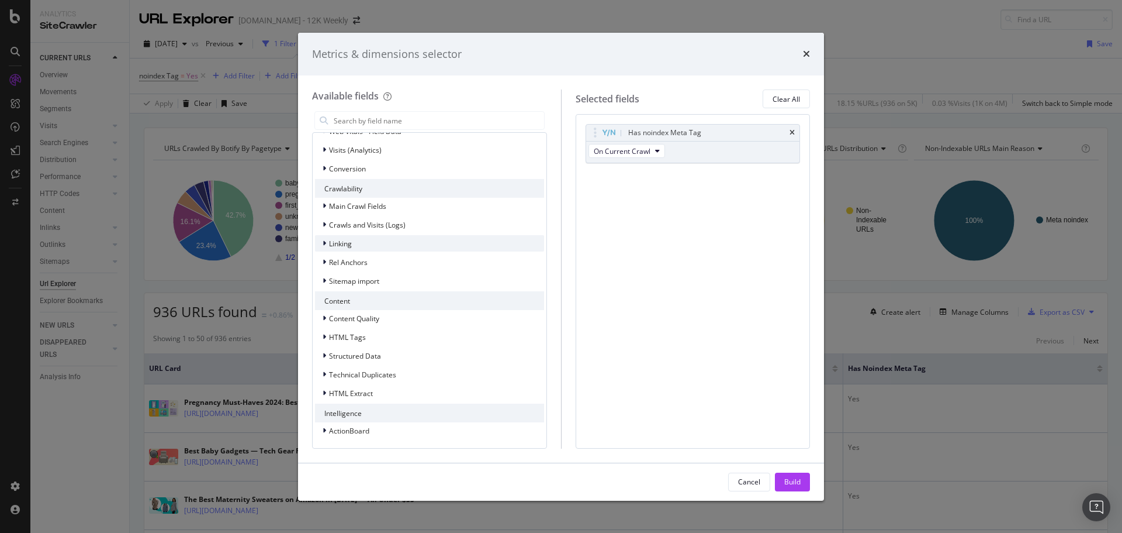
click at [366, 247] on div "Linking" at bounding box center [429, 243] width 229 height 16
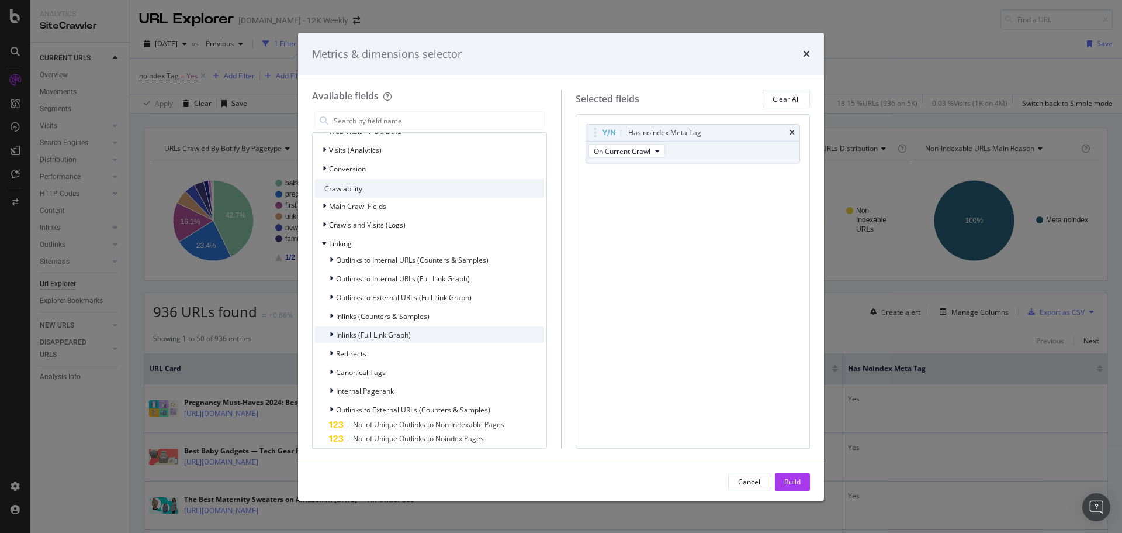
click at [379, 333] on span "Inlinks (Full Link Graph)" at bounding box center [373, 335] width 75 height 10
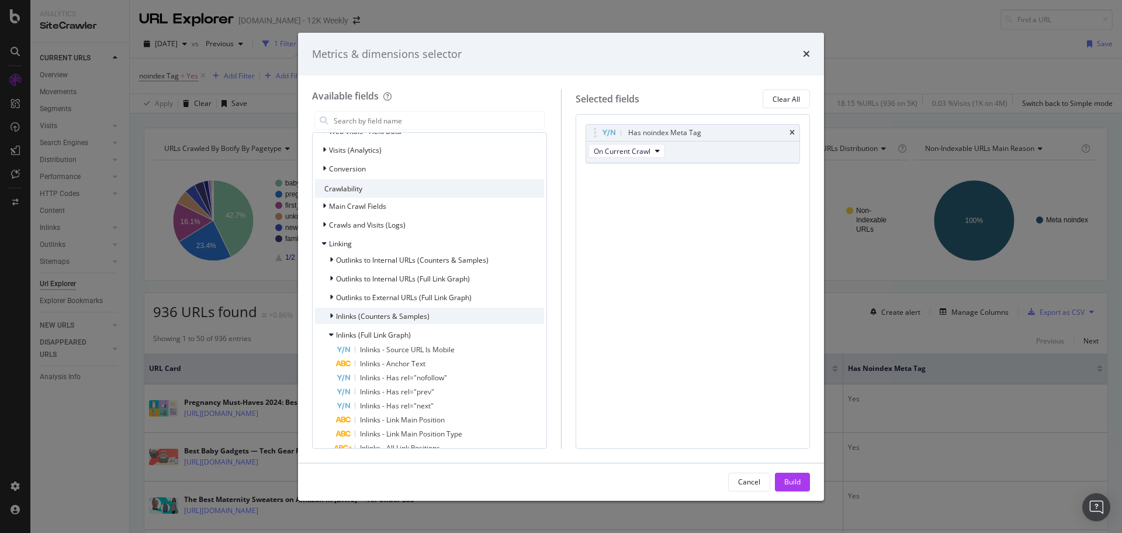
click at [383, 311] on span "Inlinks (Counters & Samples)" at bounding box center [383, 316] width 94 height 10
click at [388, 328] on span "No. of Inlinks" at bounding box center [381, 331] width 42 height 10
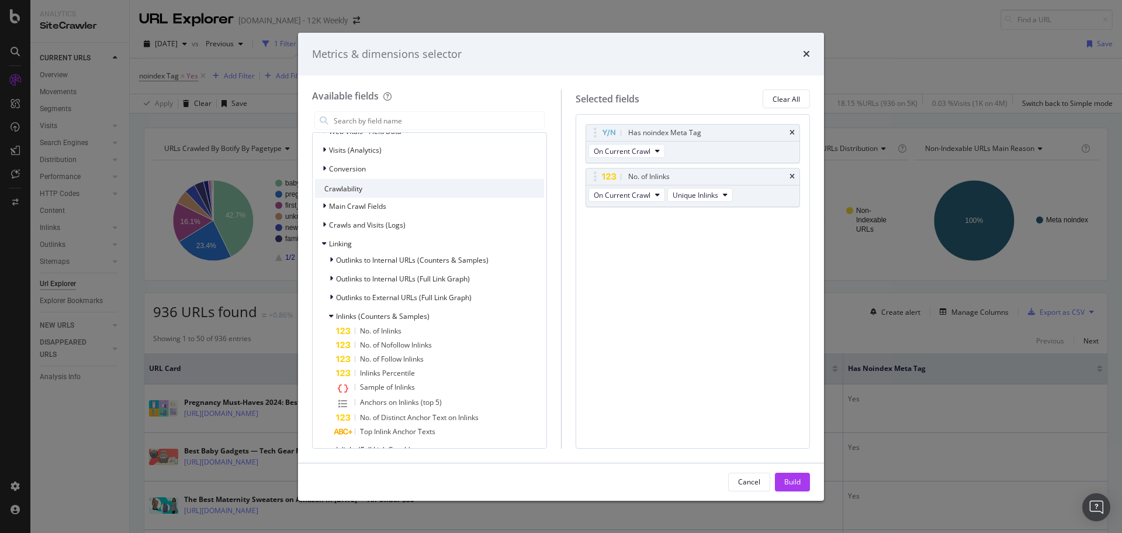
click at [796, 478] on div "Build" at bounding box center [792, 481] width 16 height 10
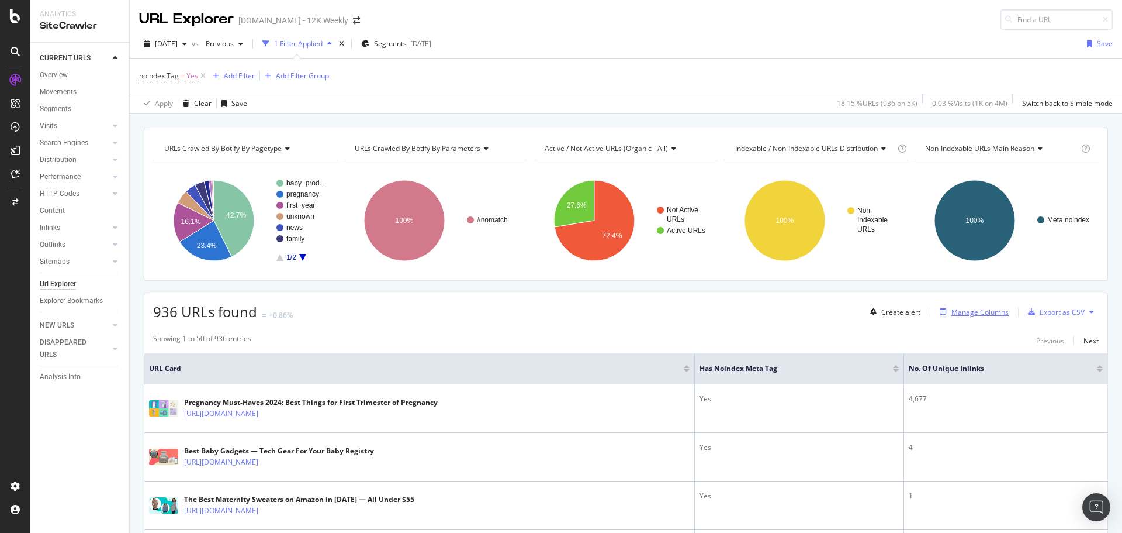
click at [988, 313] on div "Manage Columns" at bounding box center [980, 312] width 57 height 10
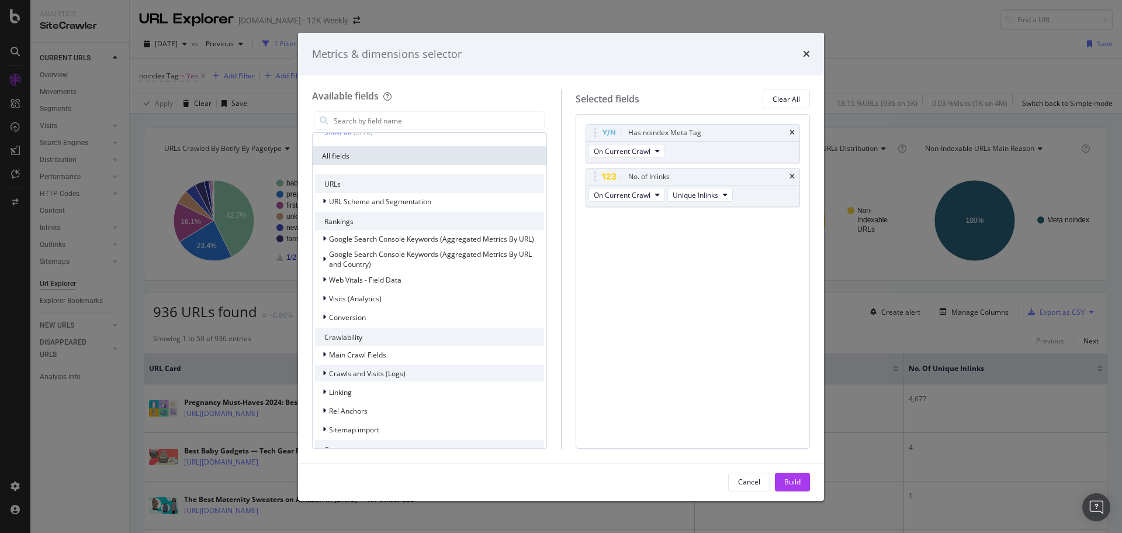
scroll to position [175, 0]
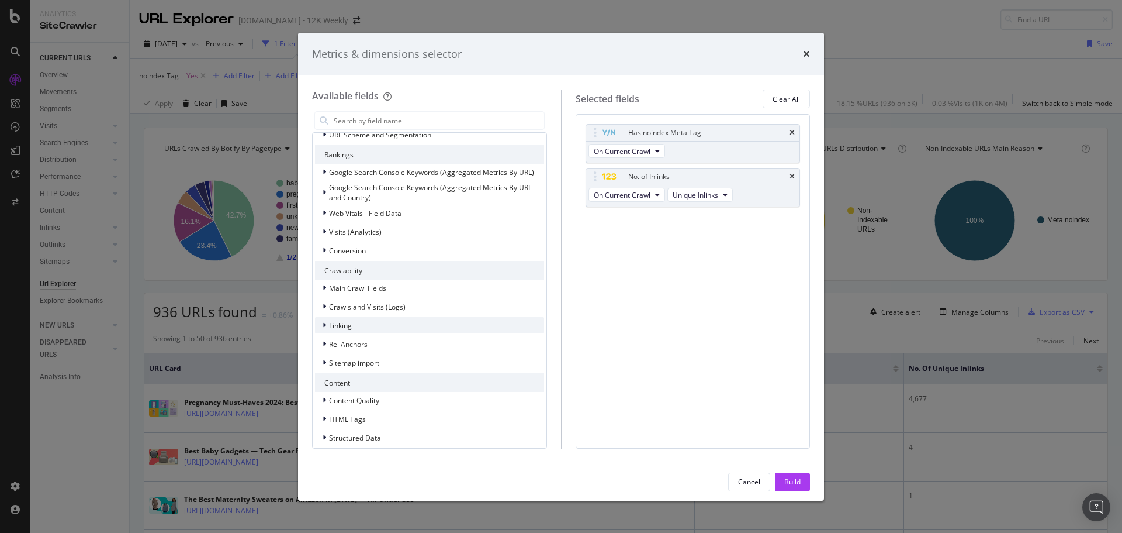
click at [365, 329] on div "Linking" at bounding box center [429, 325] width 229 height 16
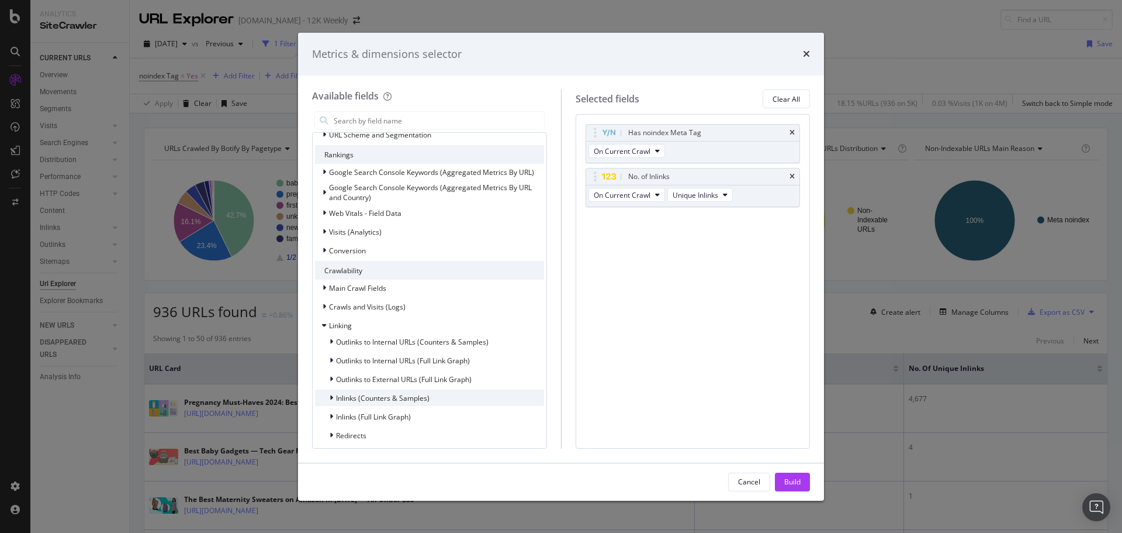
click at [383, 396] on span "Inlinks (Counters & Samples)" at bounding box center [383, 398] width 94 height 10
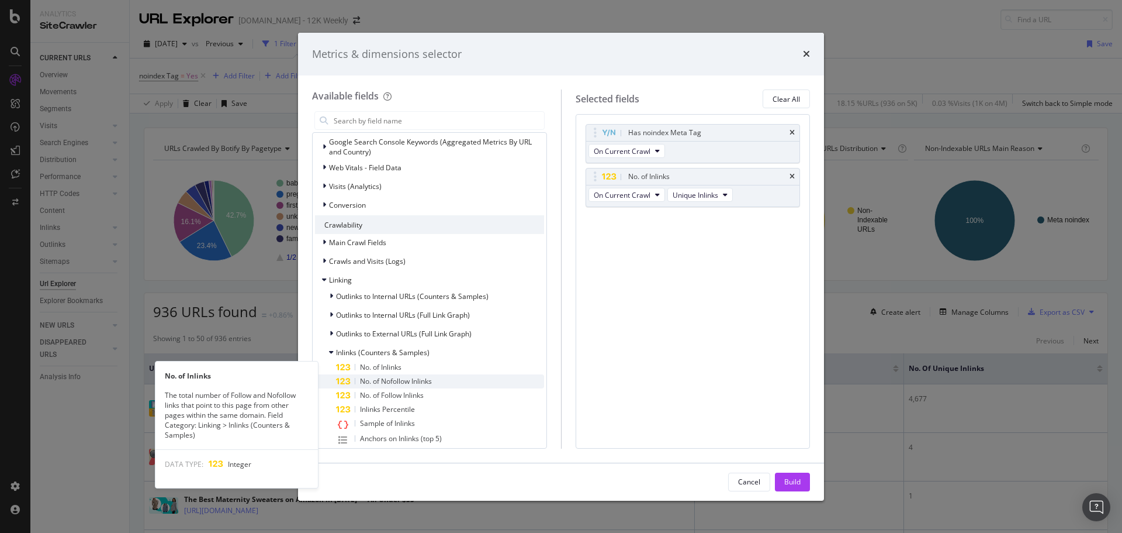
scroll to position [234, 0]
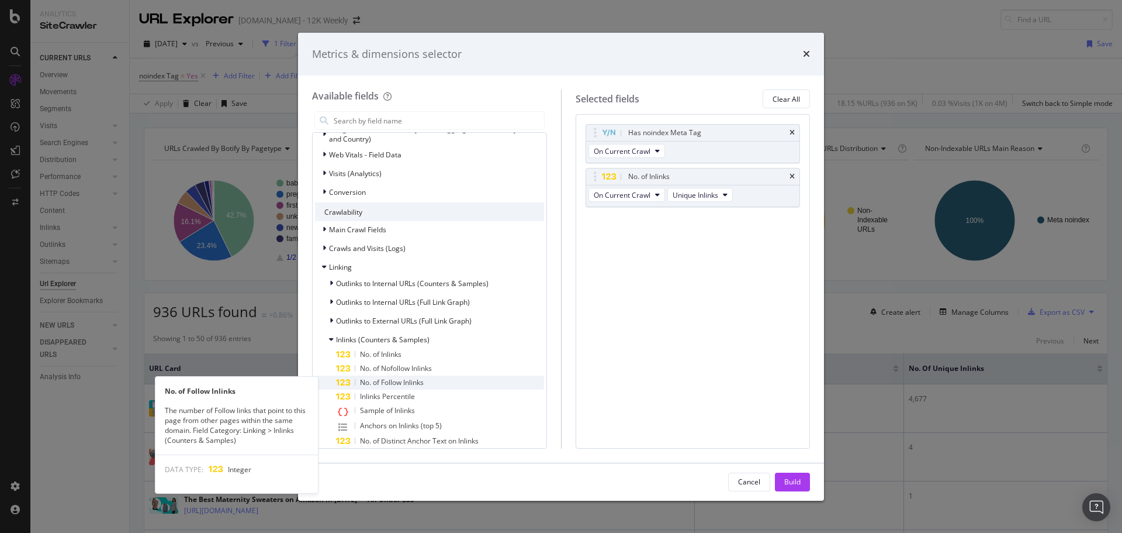
click at [406, 381] on span "No. of Follow Inlinks" at bounding box center [392, 382] width 64 height 10
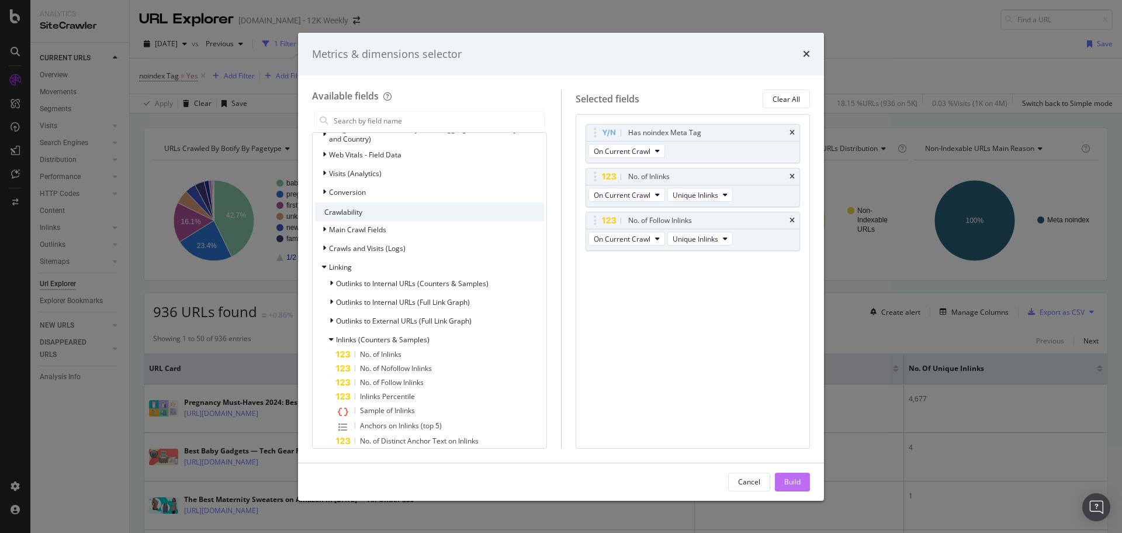
click at [793, 478] on div "Build" at bounding box center [792, 481] width 16 height 10
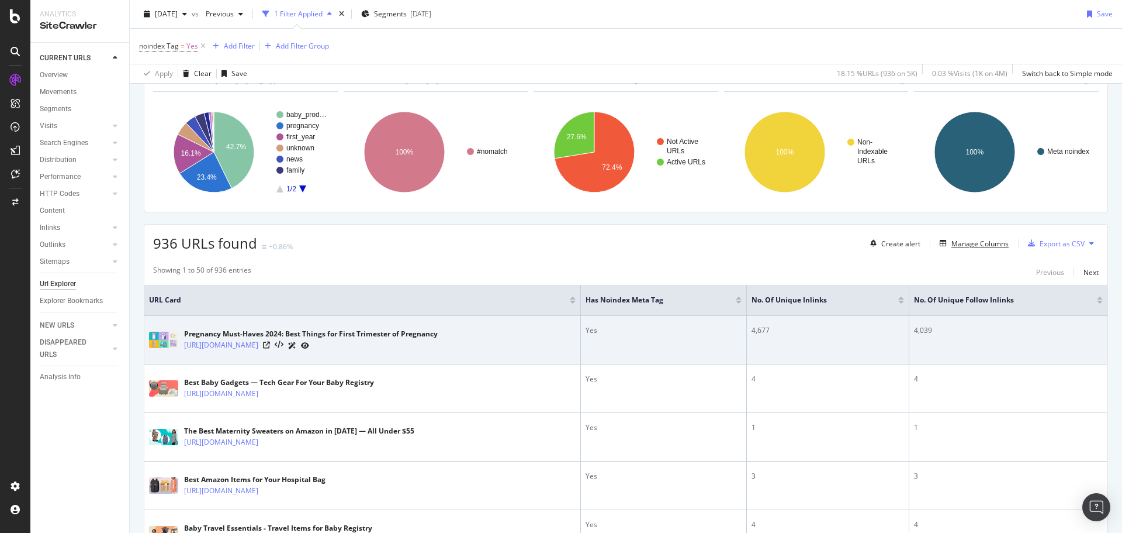
scroll to position [234, 0]
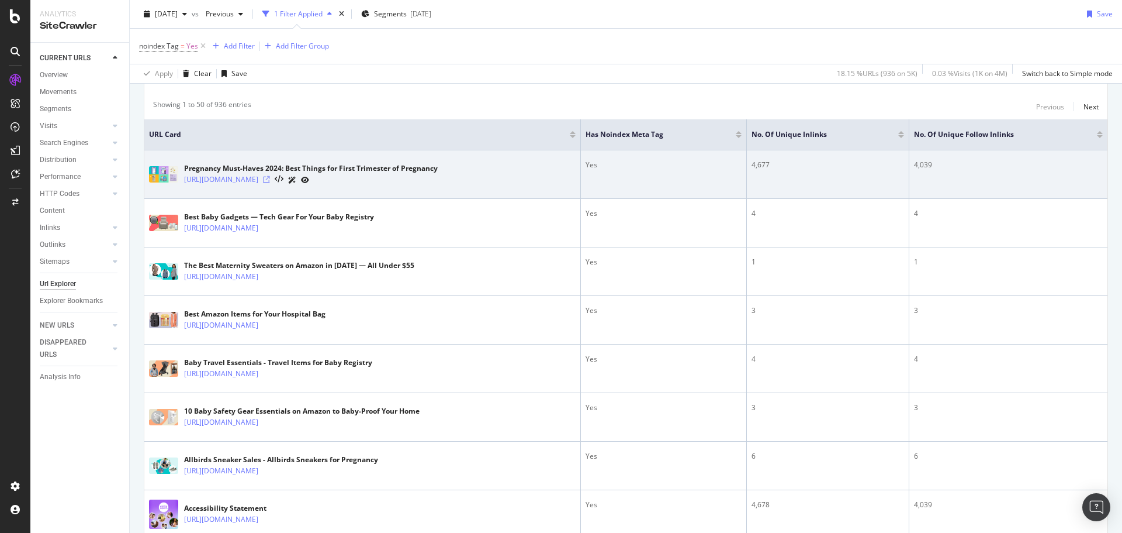
click at [270, 179] on icon at bounding box center [266, 179] width 7 height 7
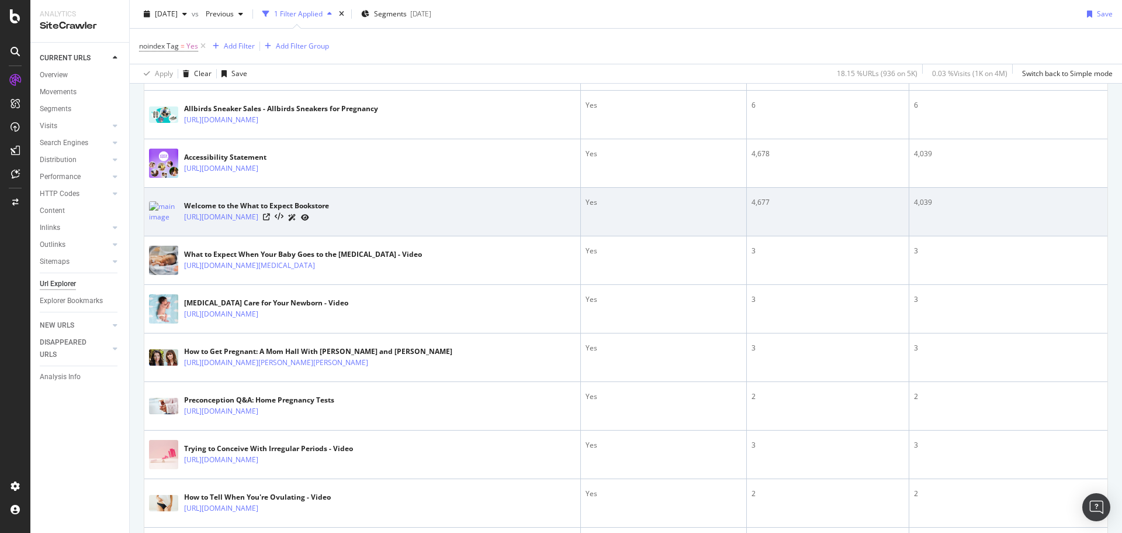
scroll to position [175, 0]
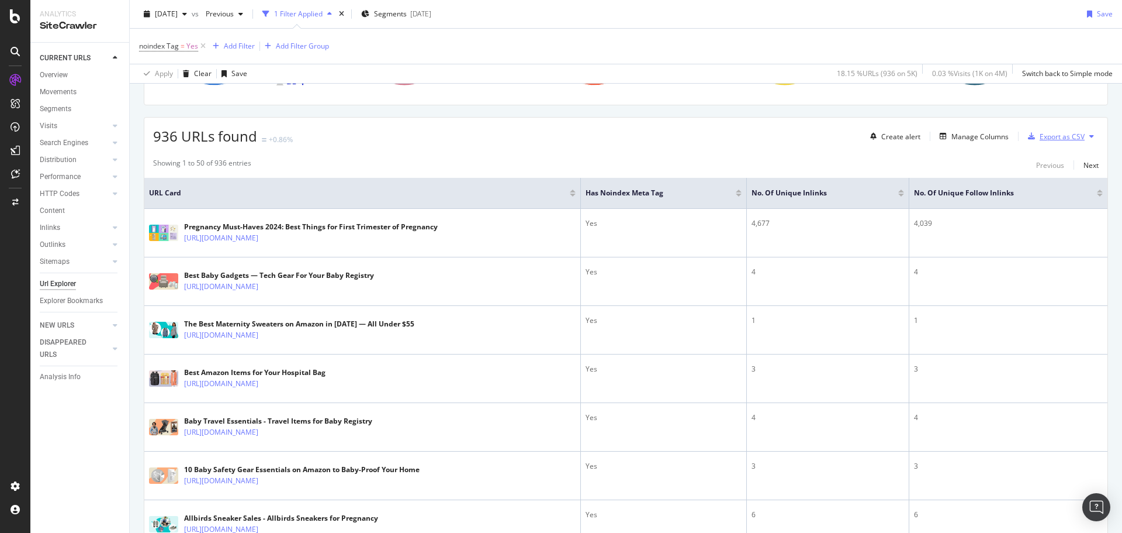
click at [1052, 140] on div "Export as CSV" at bounding box center [1062, 137] width 45 height 10
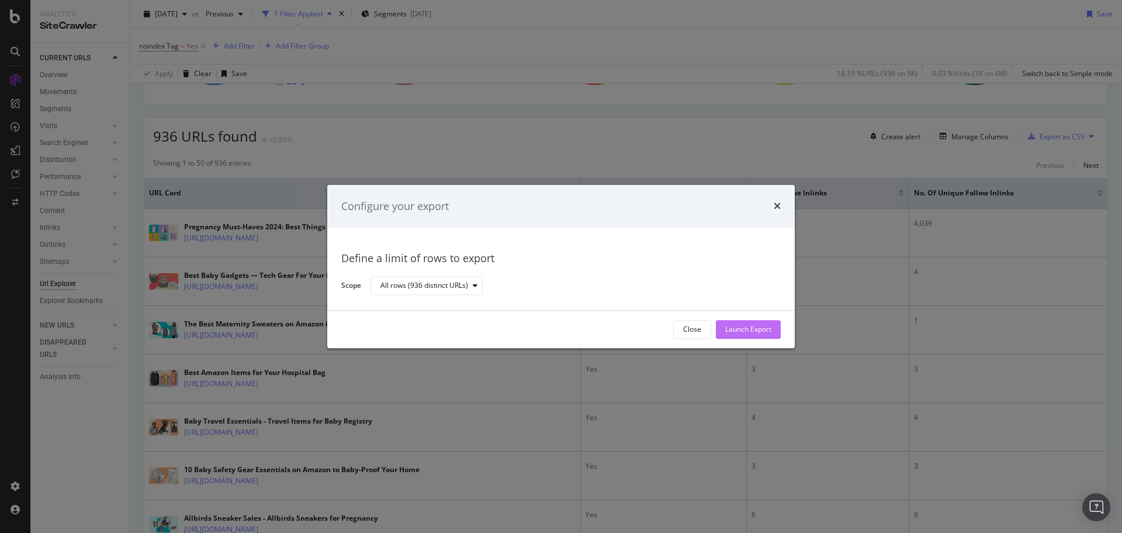
click at [757, 326] on div "Launch Export" at bounding box center [748, 329] width 46 height 10
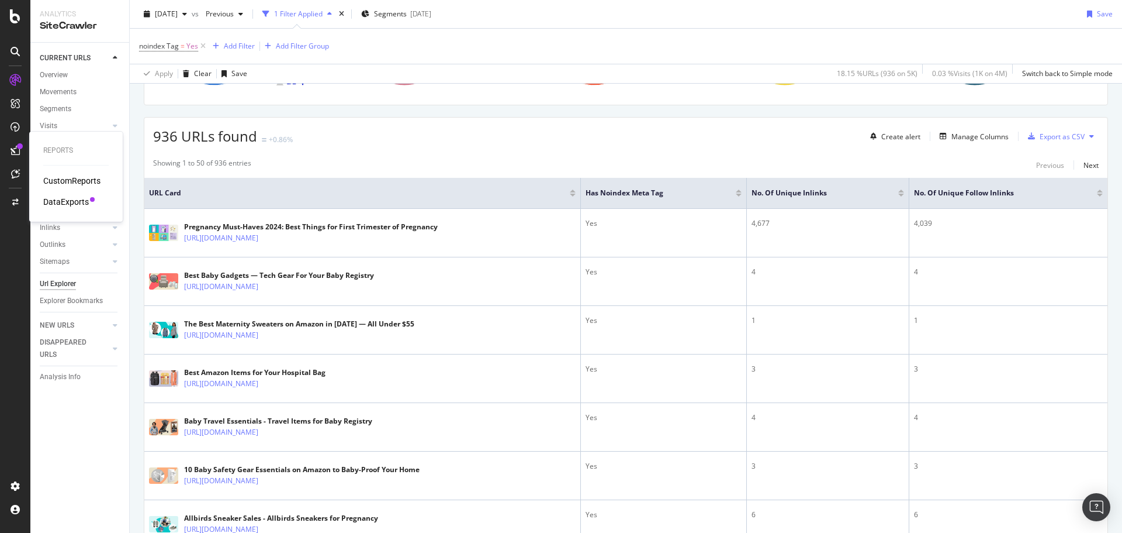
click at [63, 198] on div "DataExports" at bounding box center [66, 202] width 46 height 12
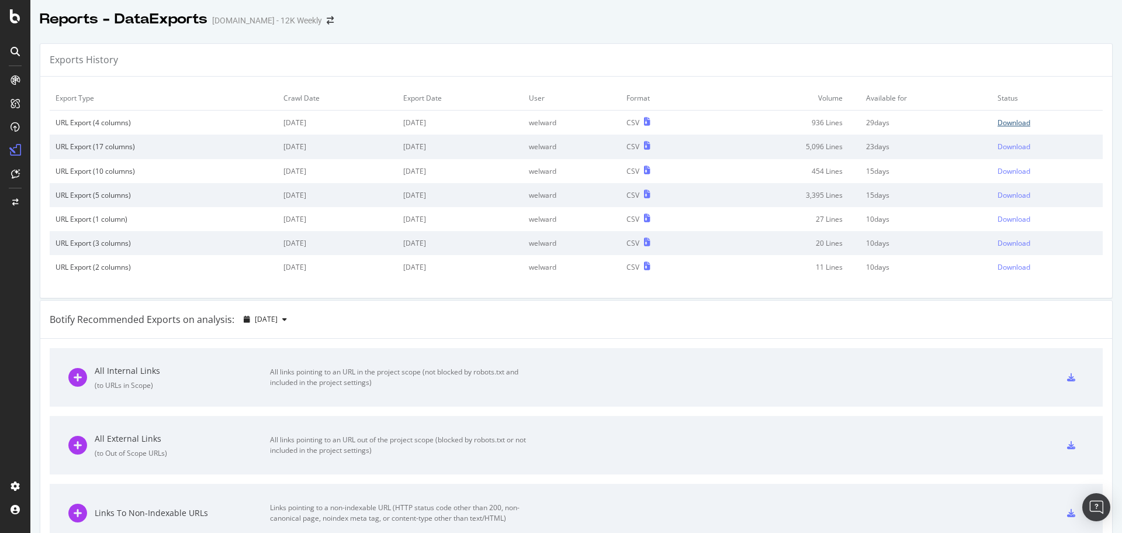
click at [1002, 122] on div "Download" at bounding box center [1014, 122] width 33 height 10
click at [995, 25] on div "Reports - DataExports whattoexpect.com - 12K Weekly" at bounding box center [576, 14] width 1092 height 29
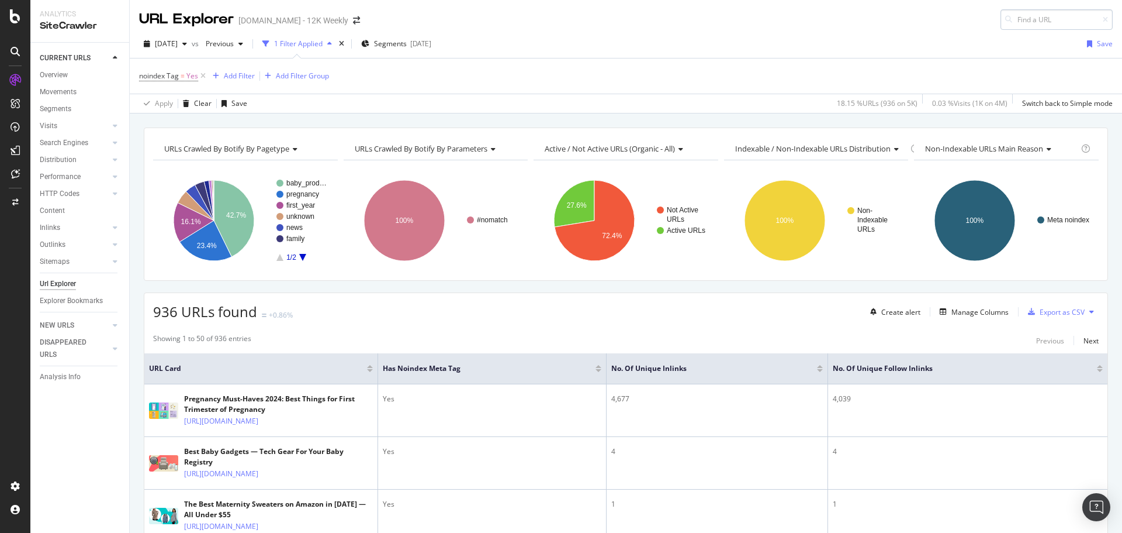
click at [1036, 20] on input at bounding box center [1057, 19] width 112 height 20
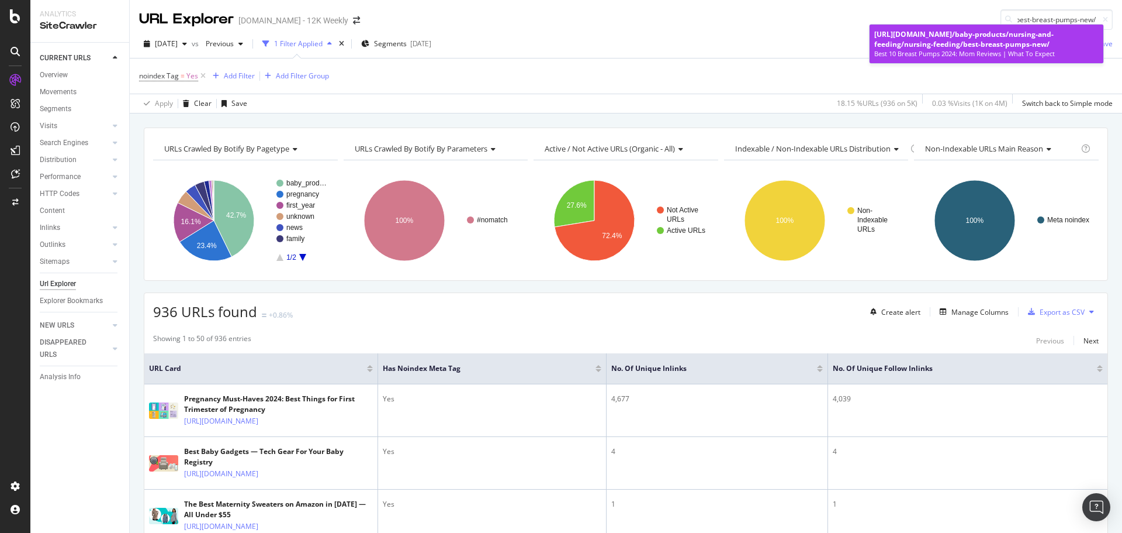
type input "/baby-products/nursing-and-feeding/nursing-feeding/best-breast-pumps-new/"
click at [931, 52] on div "Best 10 Breast Pumps 2024: Mom Reviews | What To Expect" at bounding box center [986, 53] width 224 height 9
